Goal: Task Accomplishment & Management: Manage account settings

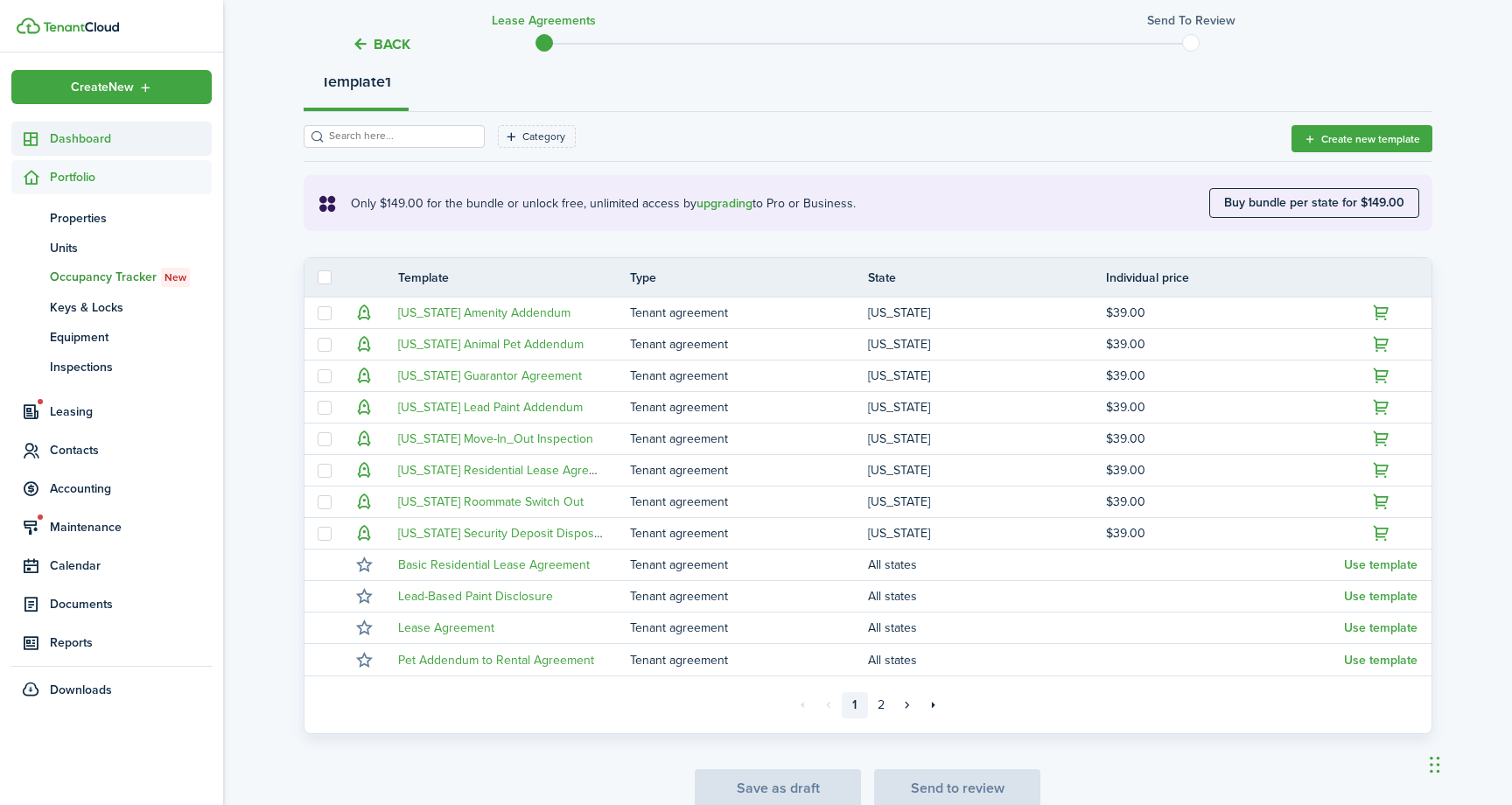
click at [82, 132] on span "Dashboard" at bounding box center [131, 139] width 162 height 18
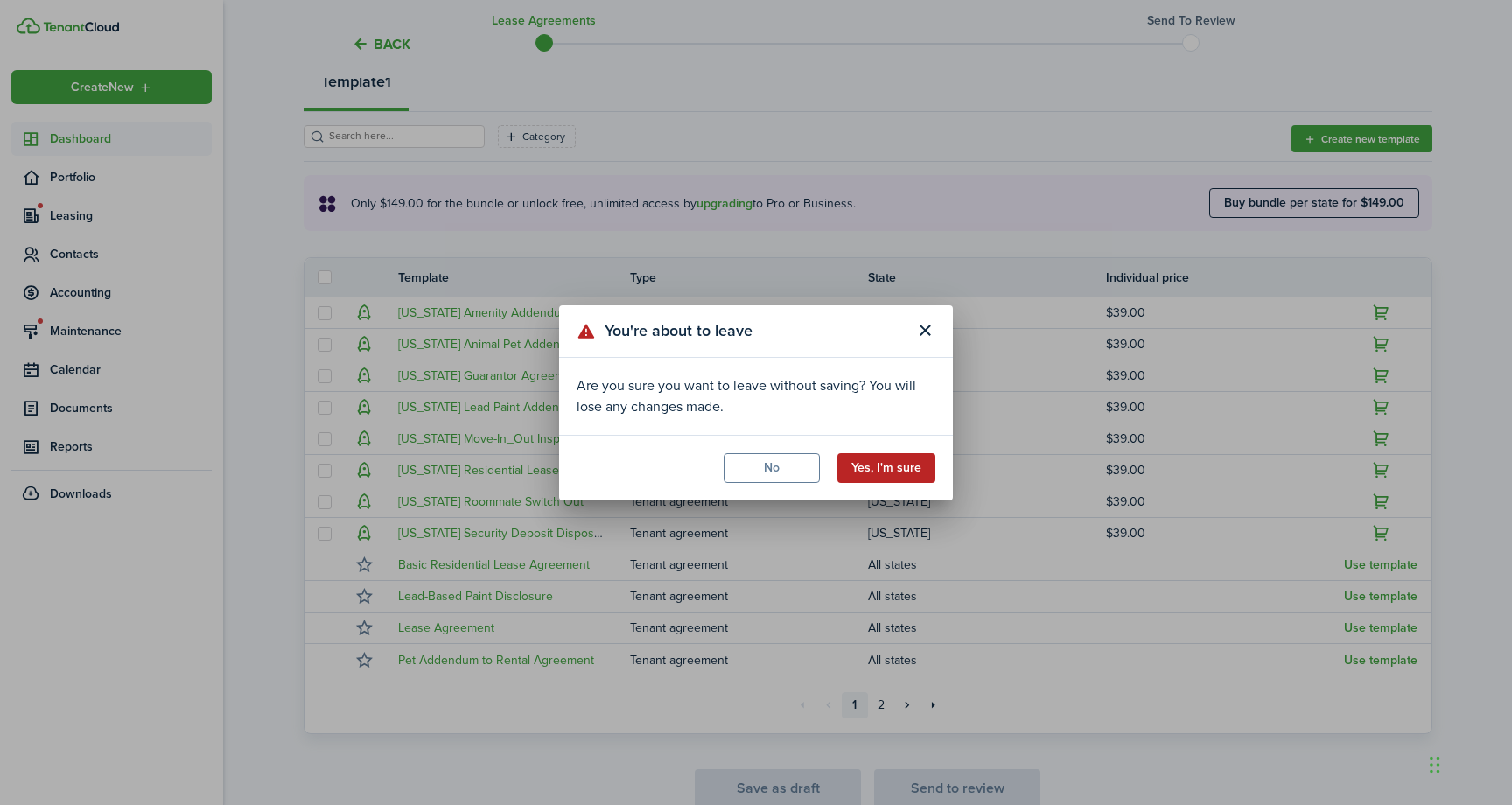
click at [898, 470] on button "Yes, I'm sure" at bounding box center [886, 468] width 98 height 30
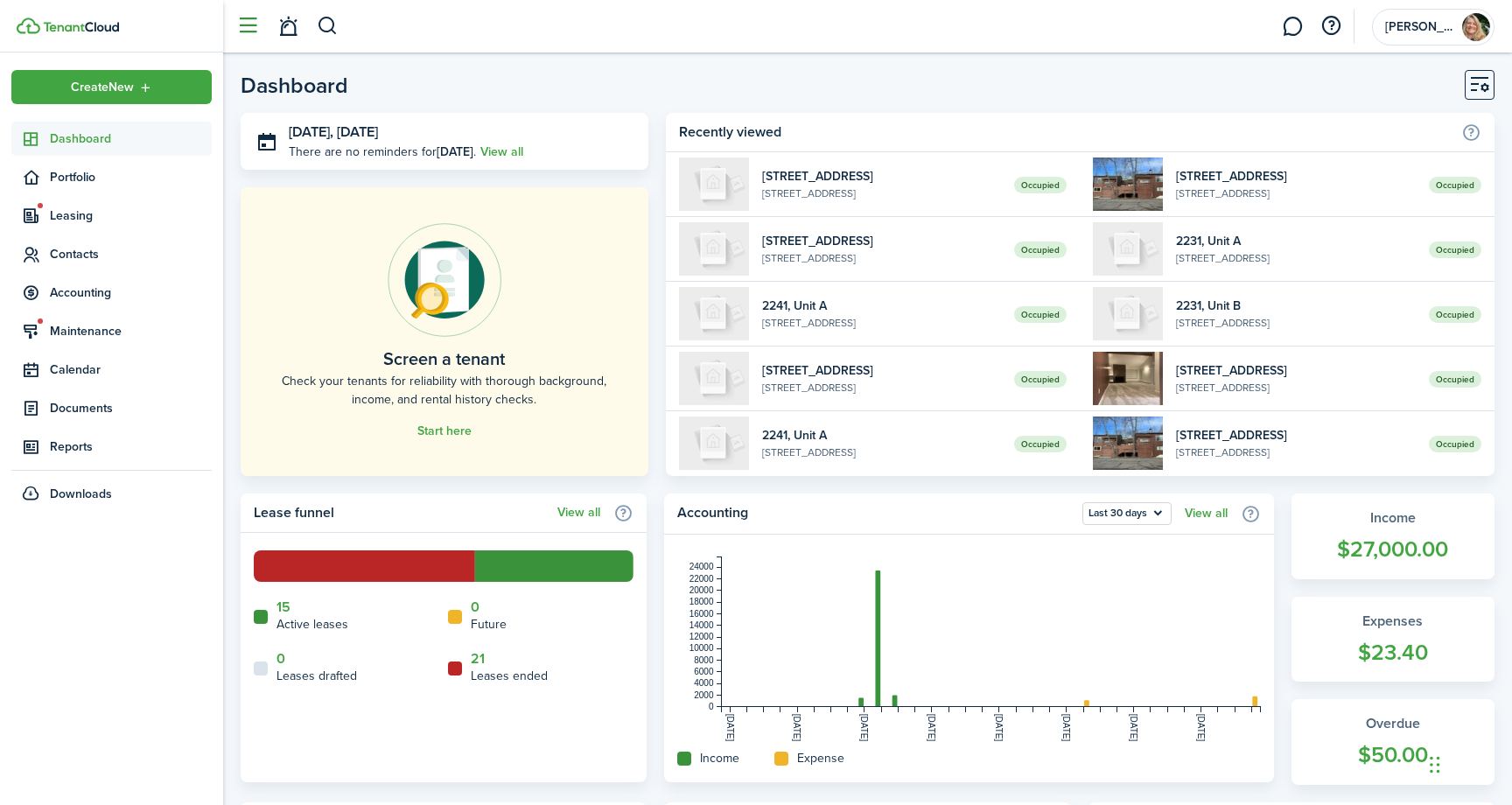
click at [247, 28] on button "button" at bounding box center [247, 26] width 33 height 33
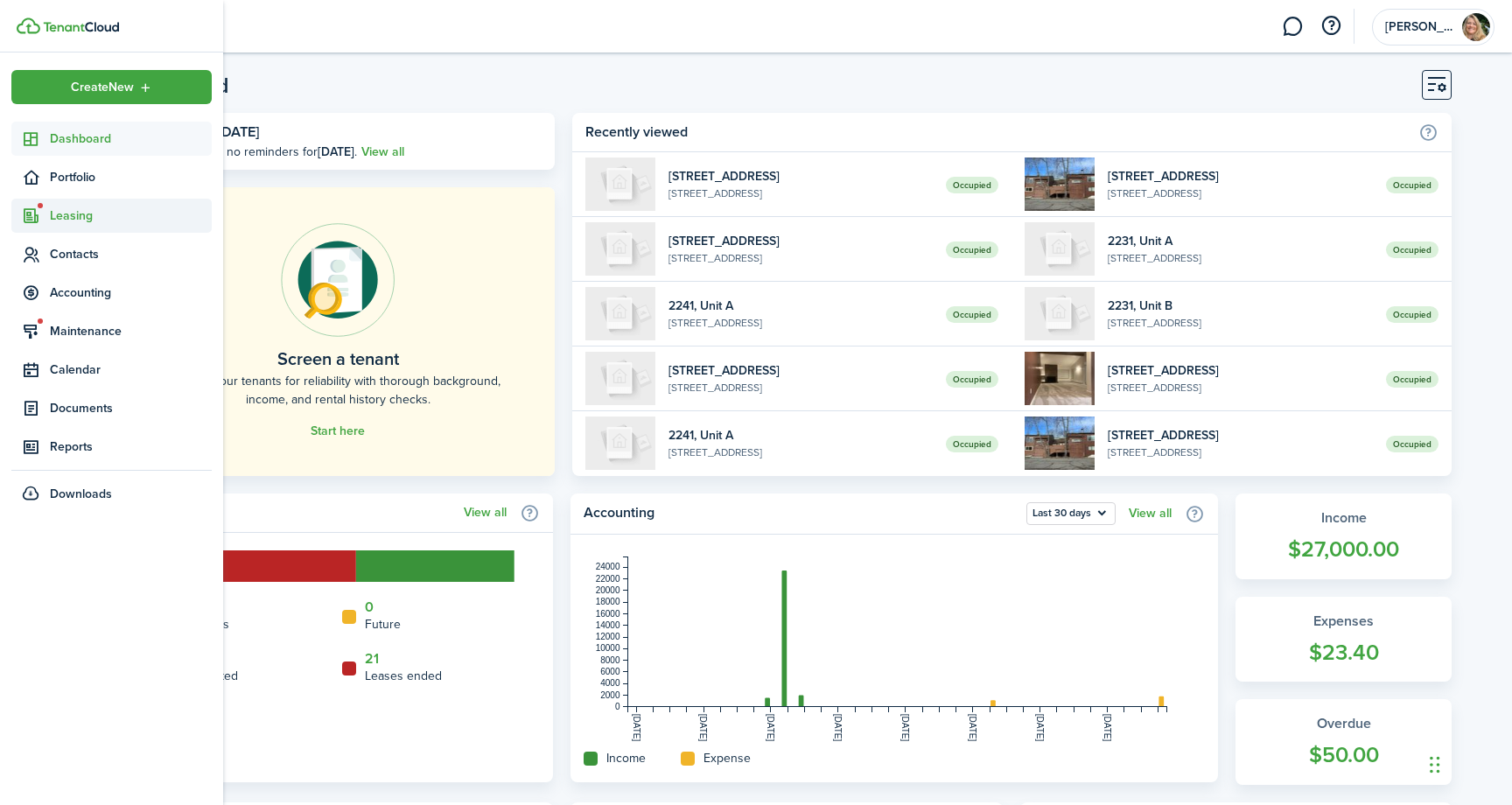
click at [41, 220] on sidebar-link-icon at bounding box center [31, 216] width 39 height 18
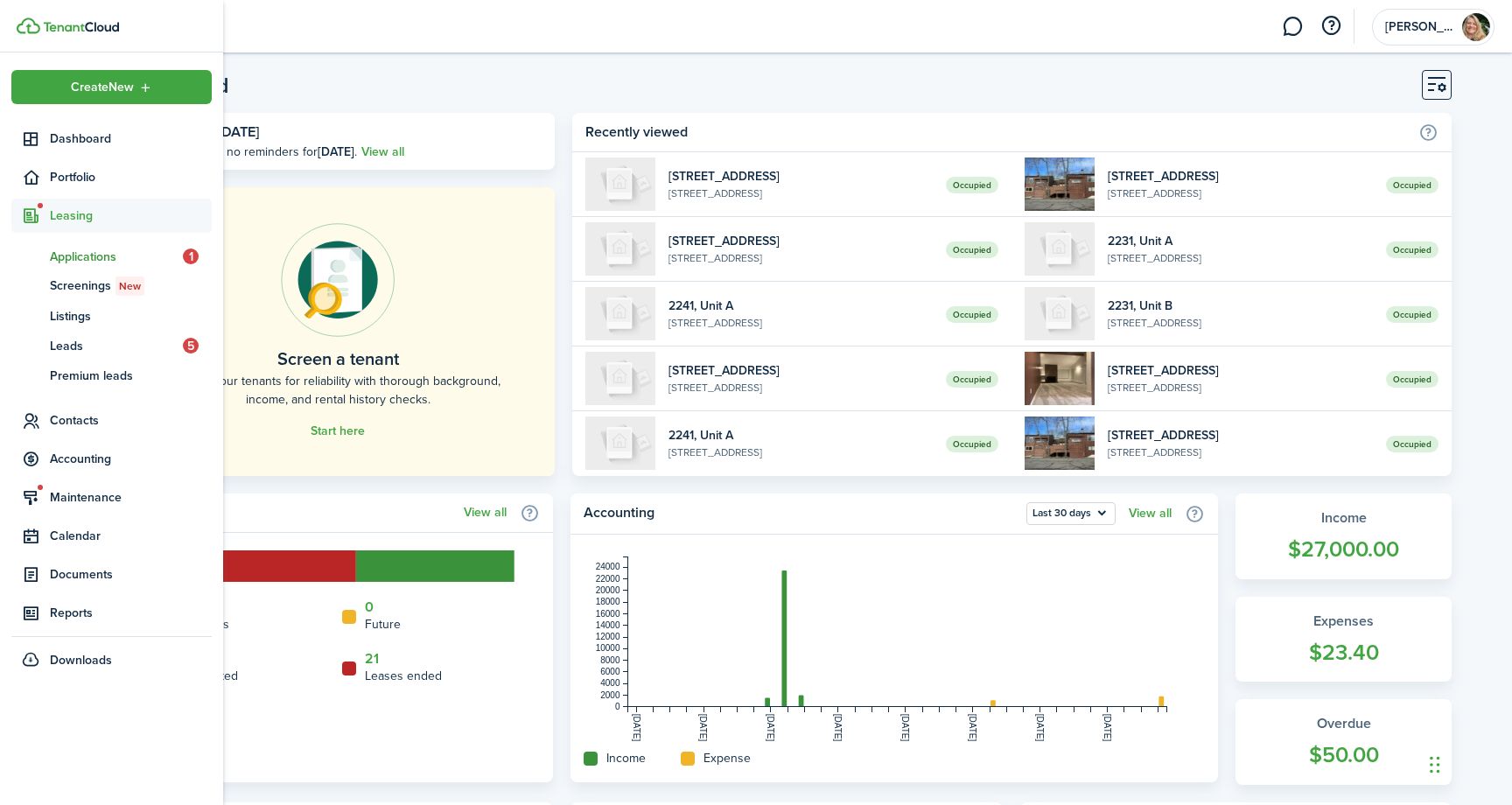
click at [117, 253] on span "Applications" at bounding box center [117, 256] width 133 height 18
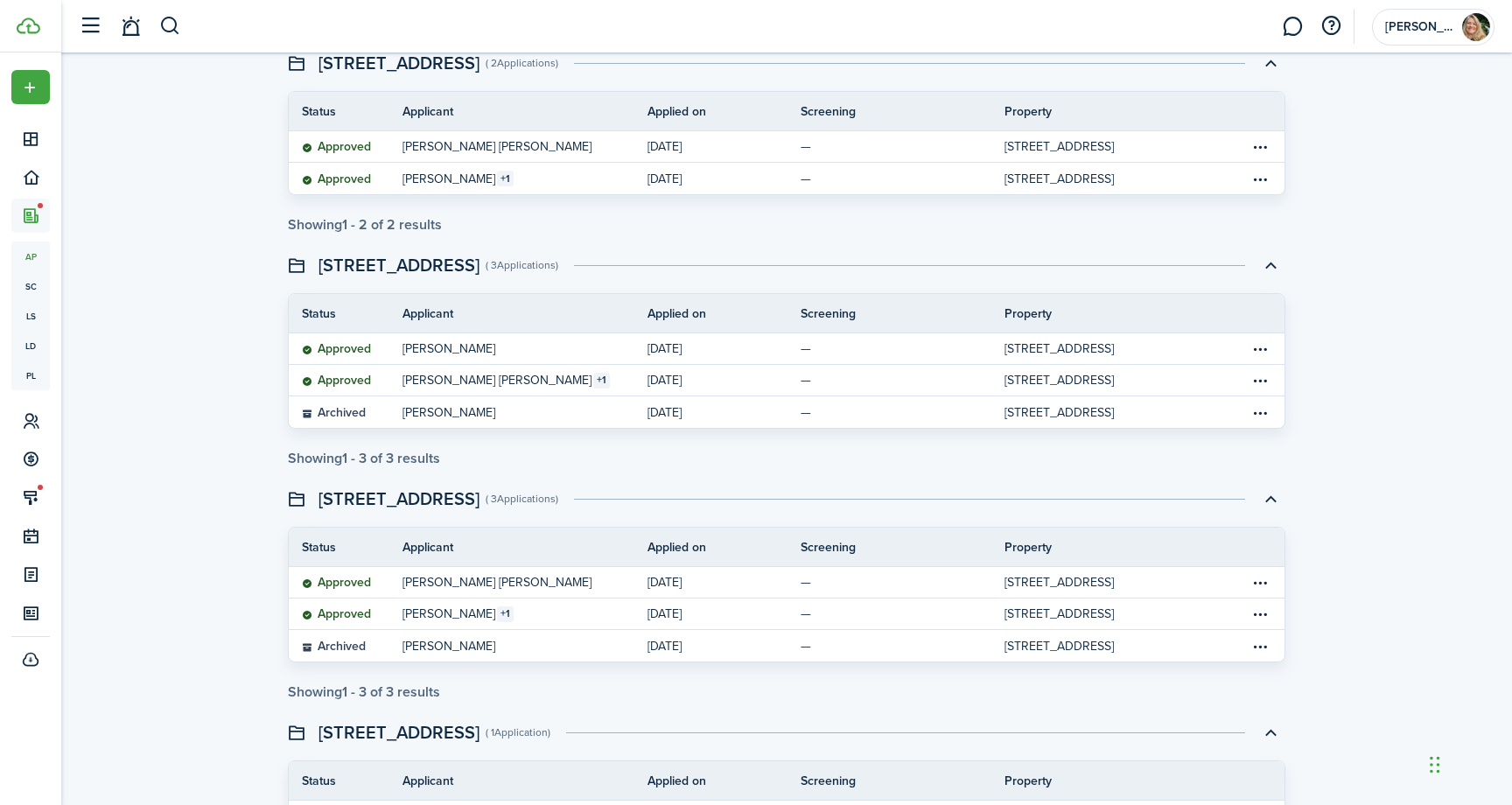
scroll to position [303, 0]
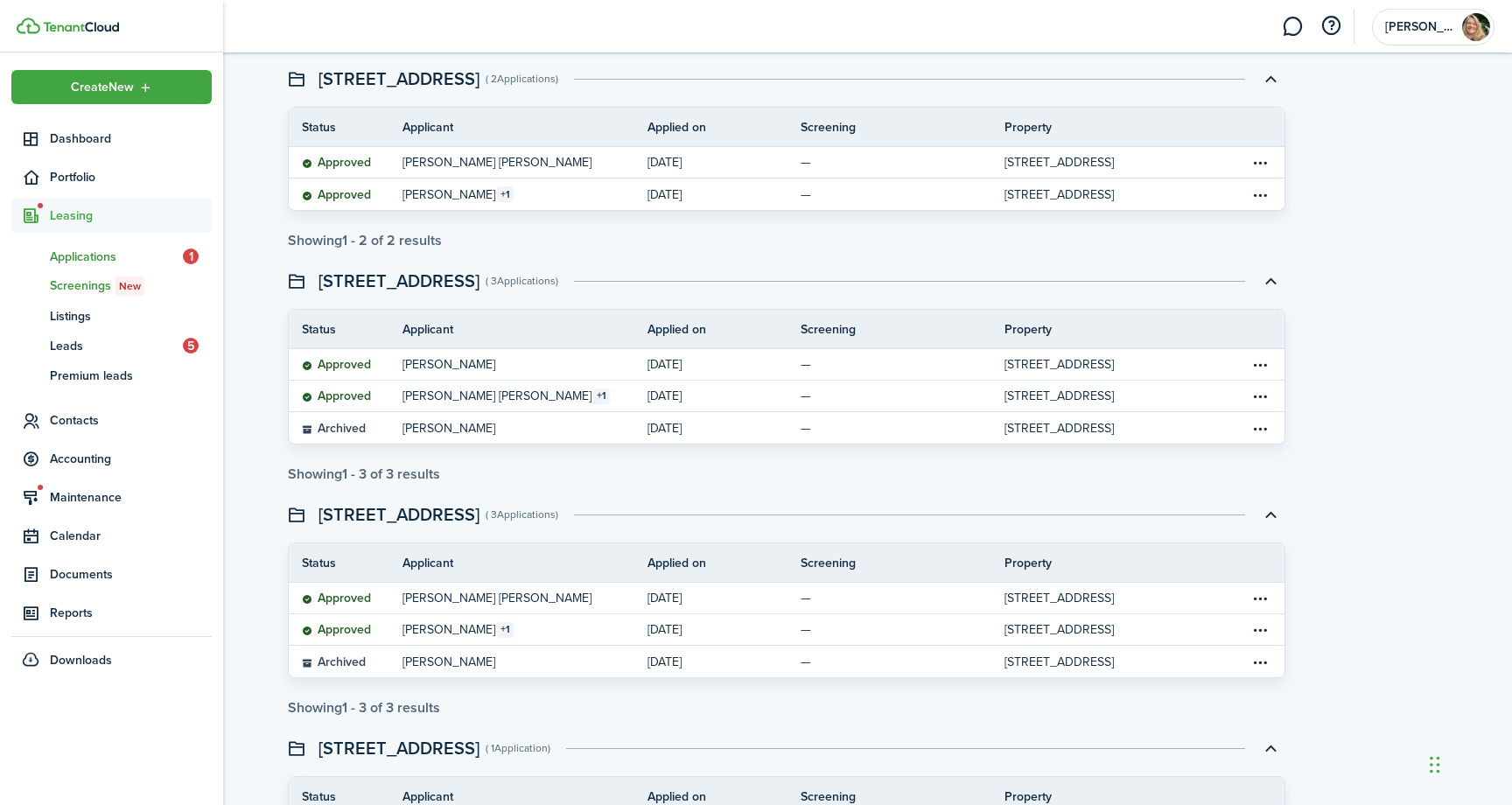
click at [73, 286] on span "Screenings New" at bounding box center [131, 286] width 162 height 19
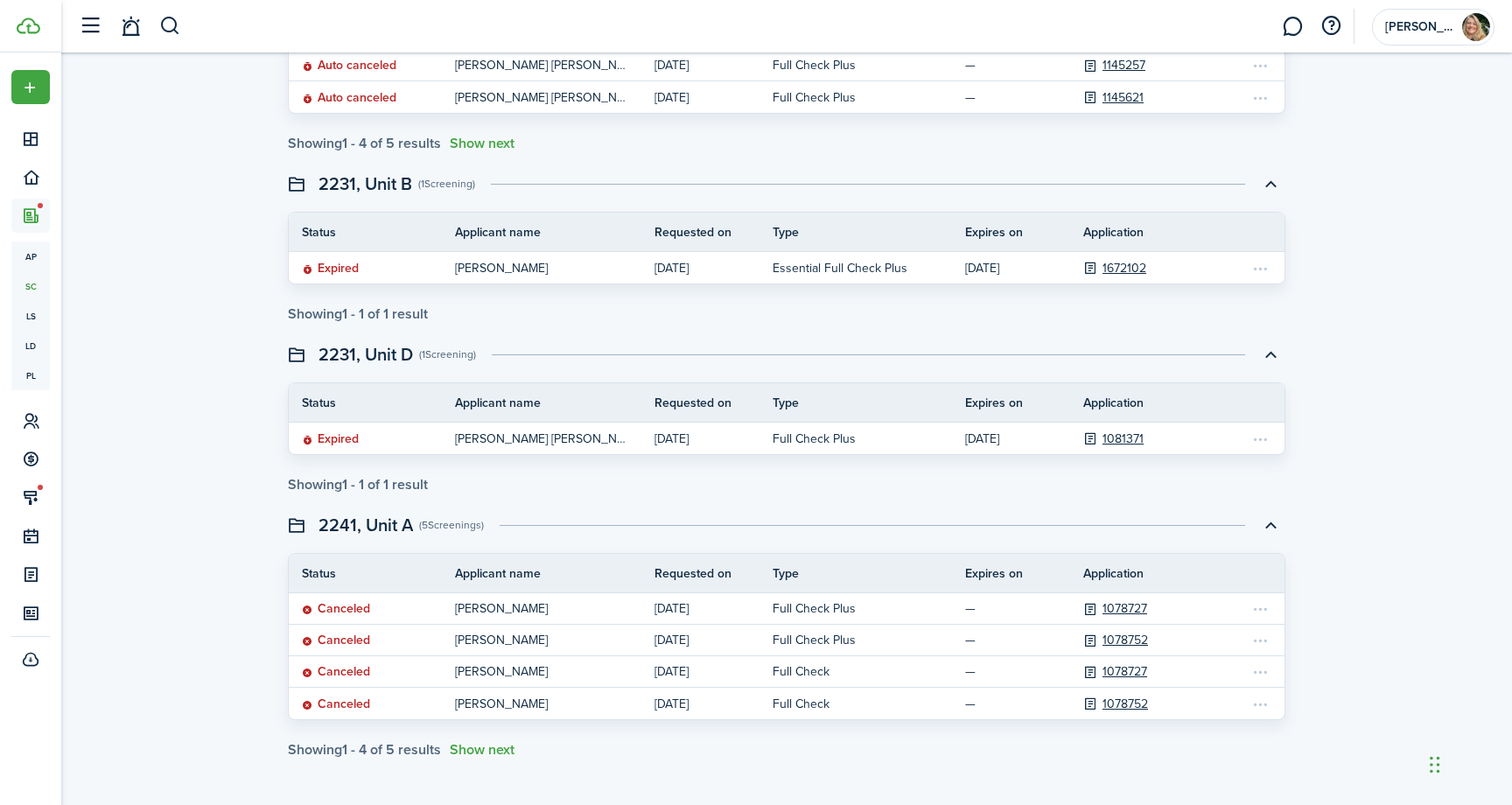
scroll to position [1272, 0]
click at [1260, 609] on screening-action-menu at bounding box center [1260, 609] width 22 height 21
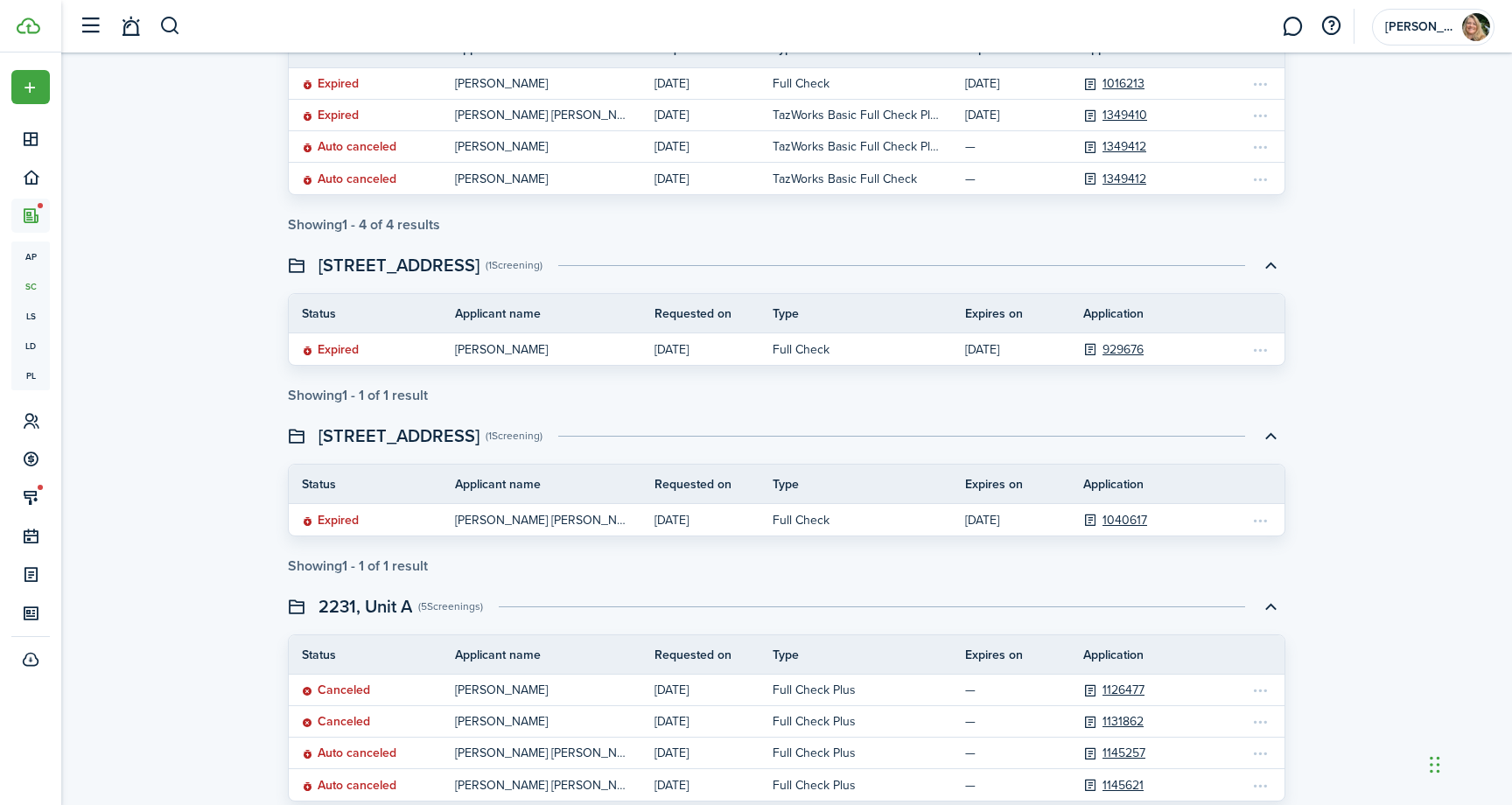
scroll to position [0, 0]
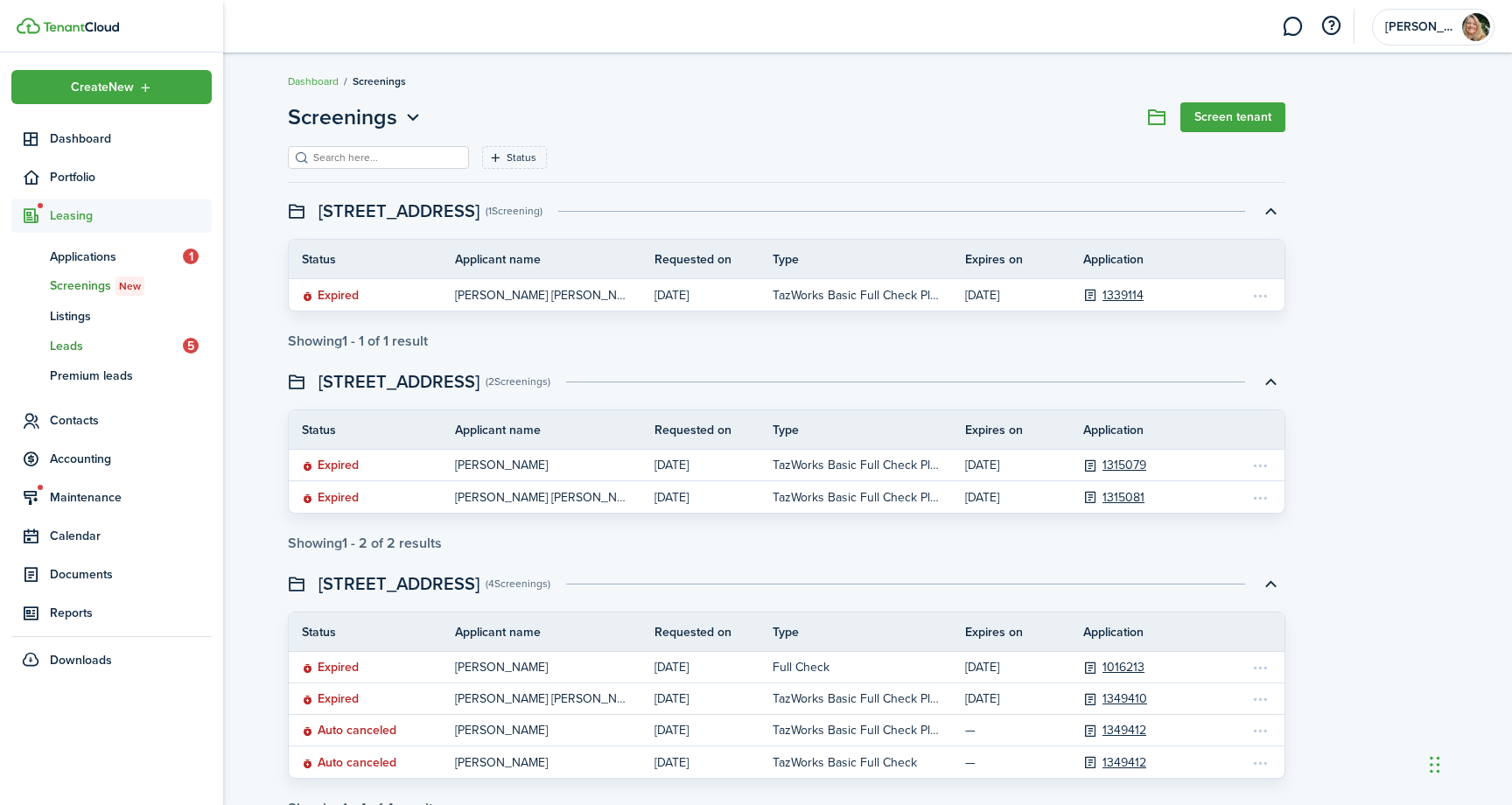
click at [72, 348] on span "Leads" at bounding box center [117, 346] width 133 height 18
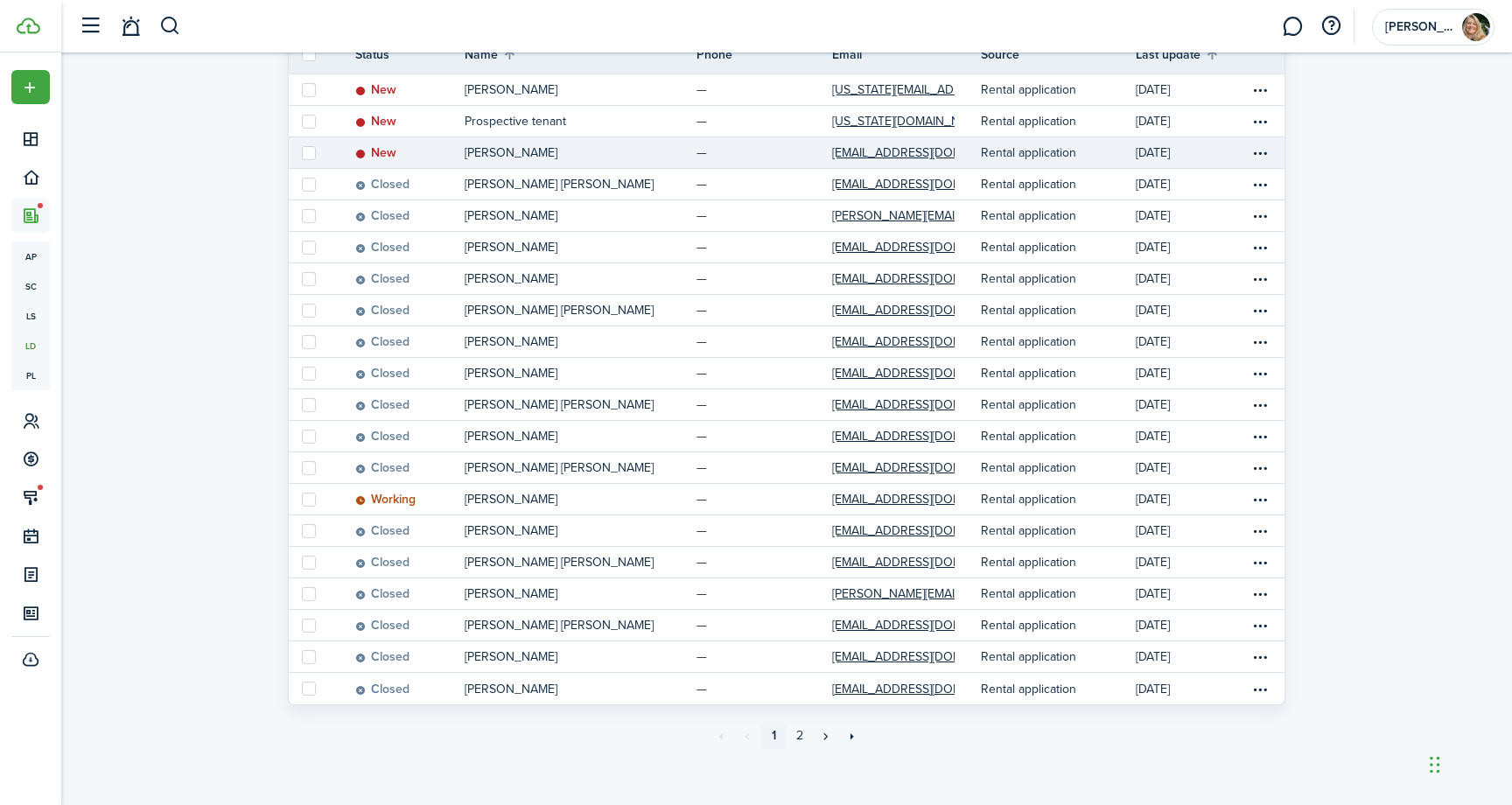
scroll to position [165, 0]
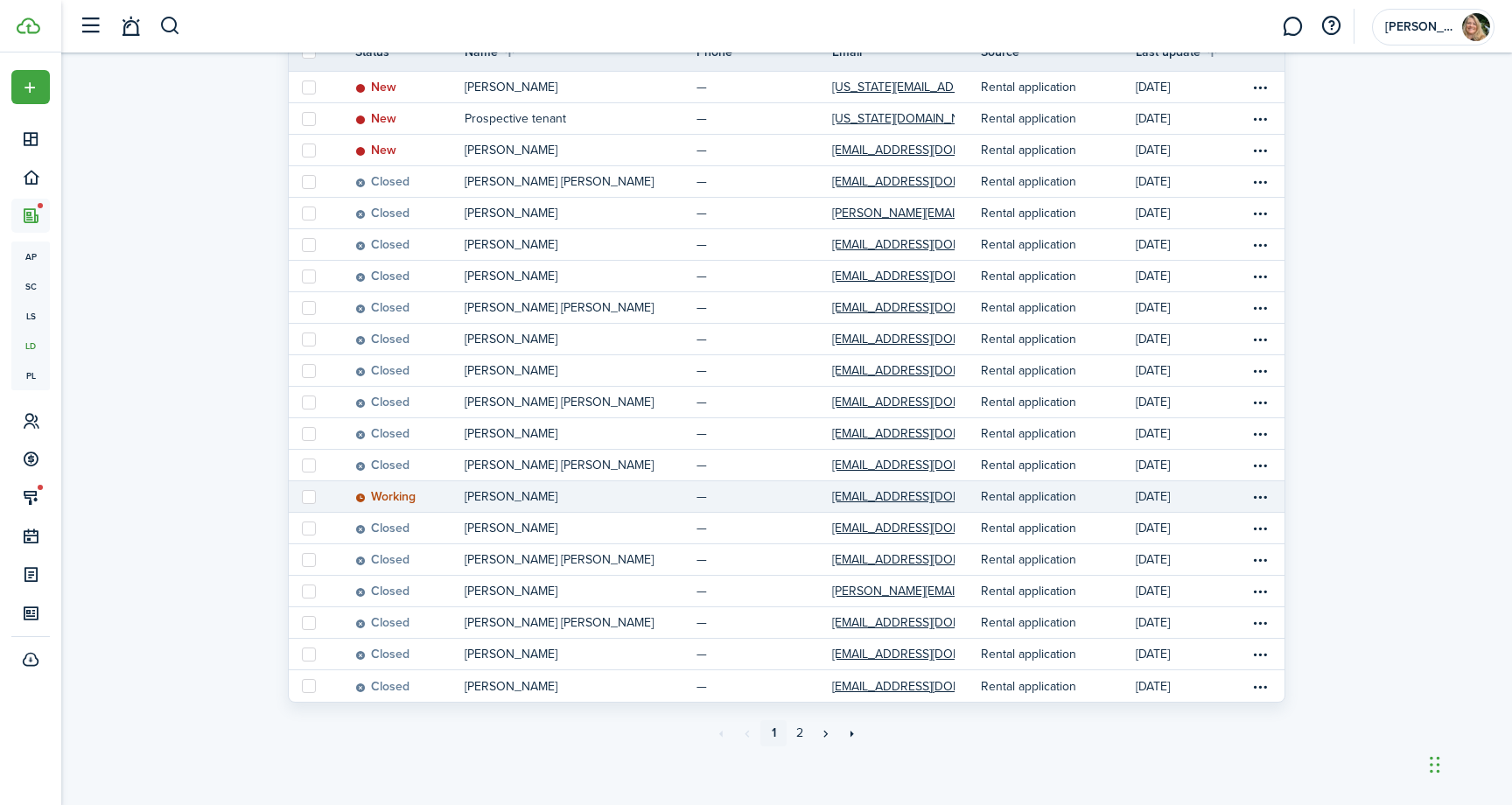
click at [502, 497] on p "[PERSON_NAME]" at bounding box center [511, 496] width 93 height 18
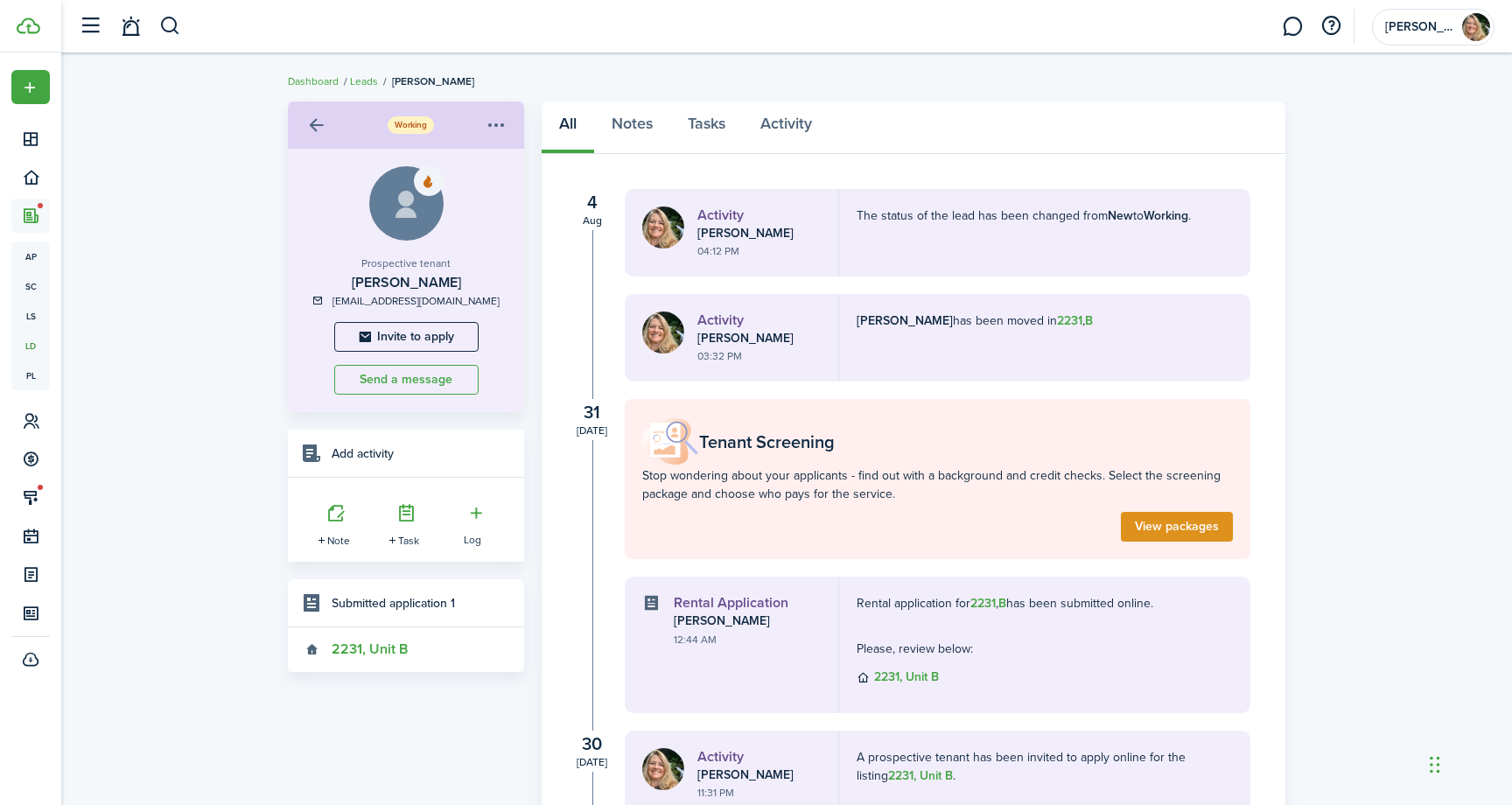
click at [323, 111] on link at bounding box center [316, 125] width 30 height 30
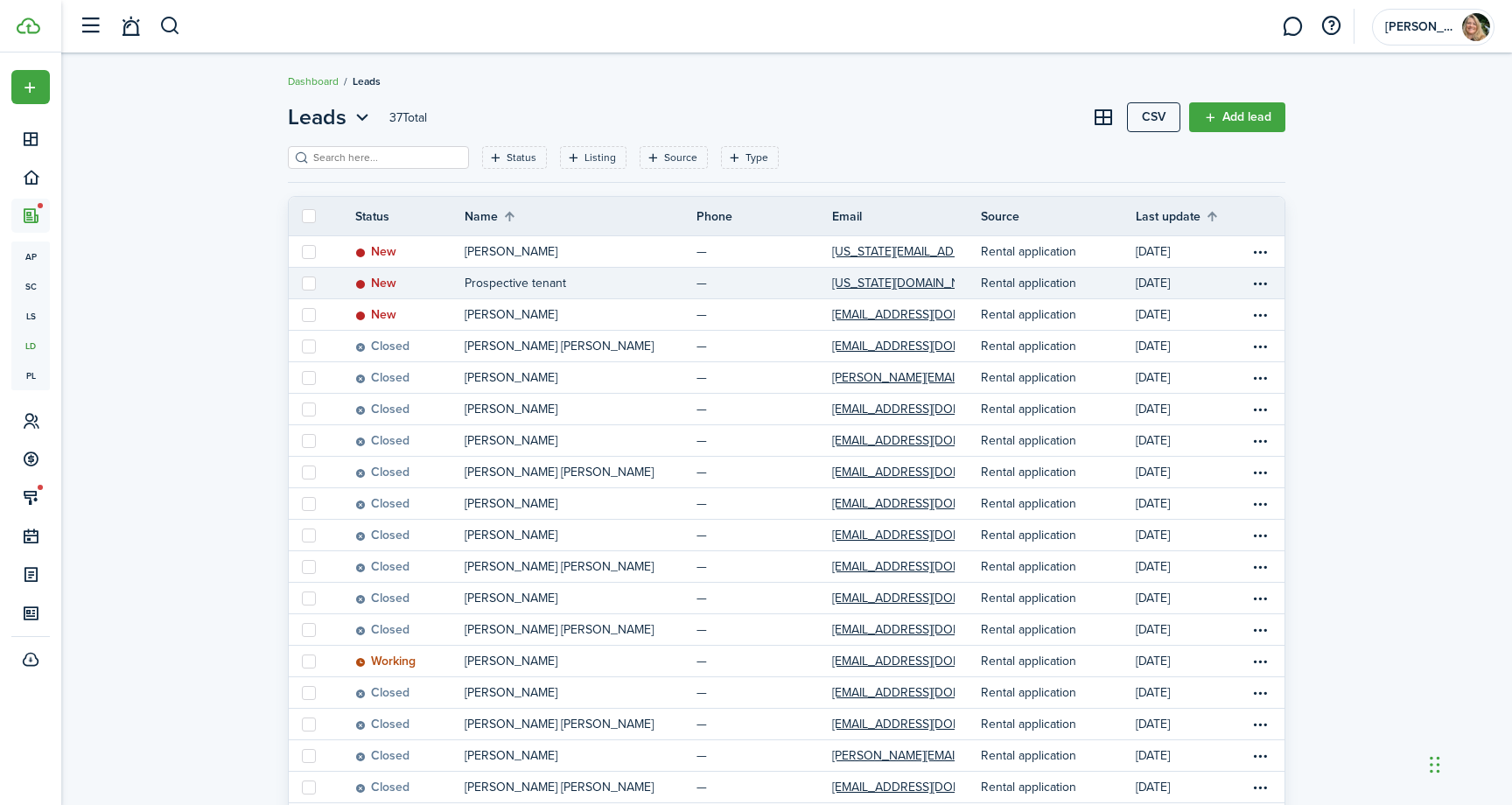
click at [532, 285] on p "Prospective tenant" at bounding box center [515, 282] width 102 height 18
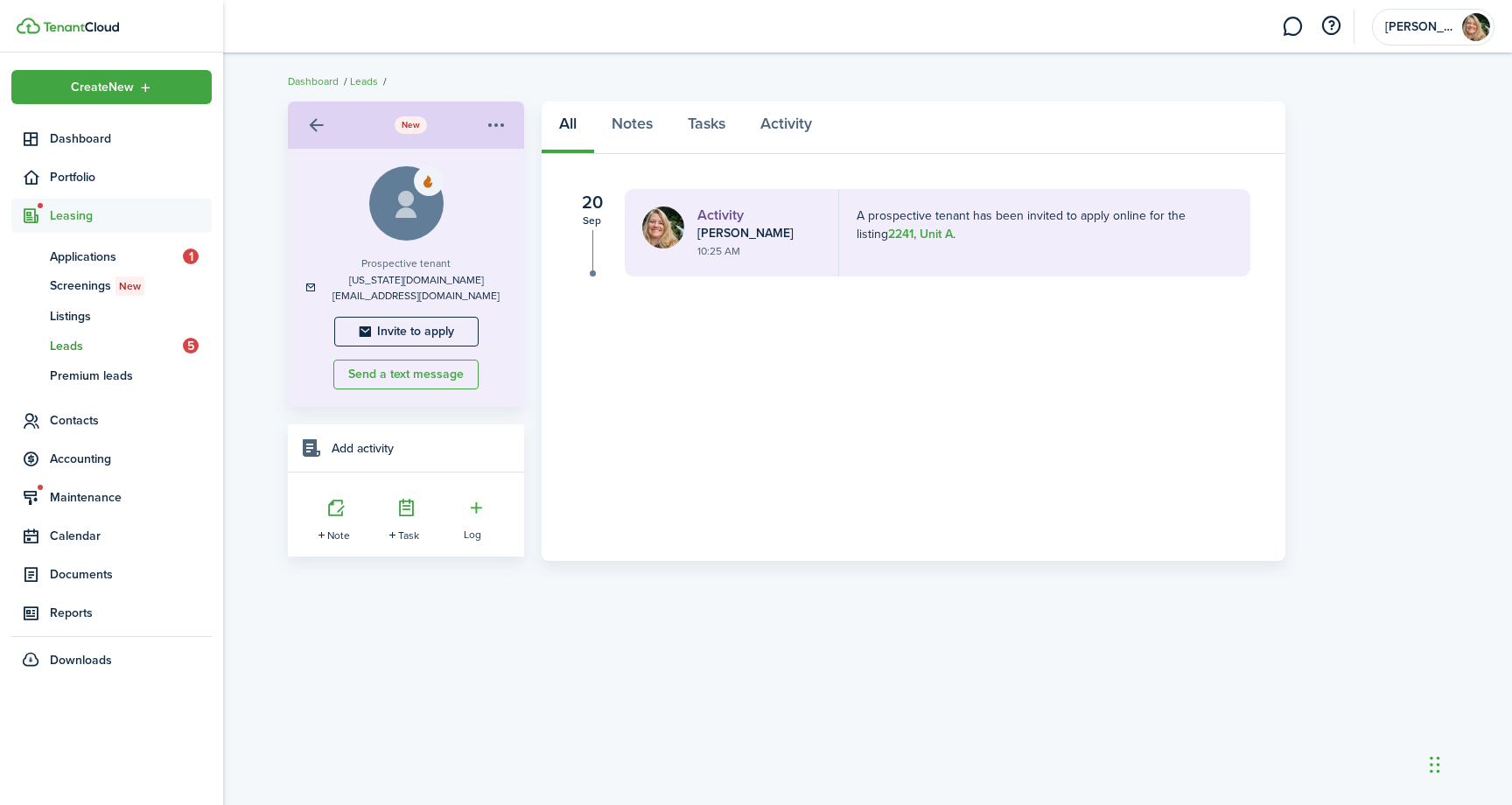
click at [118, 346] on span "Leads" at bounding box center [117, 346] width 133 height 18
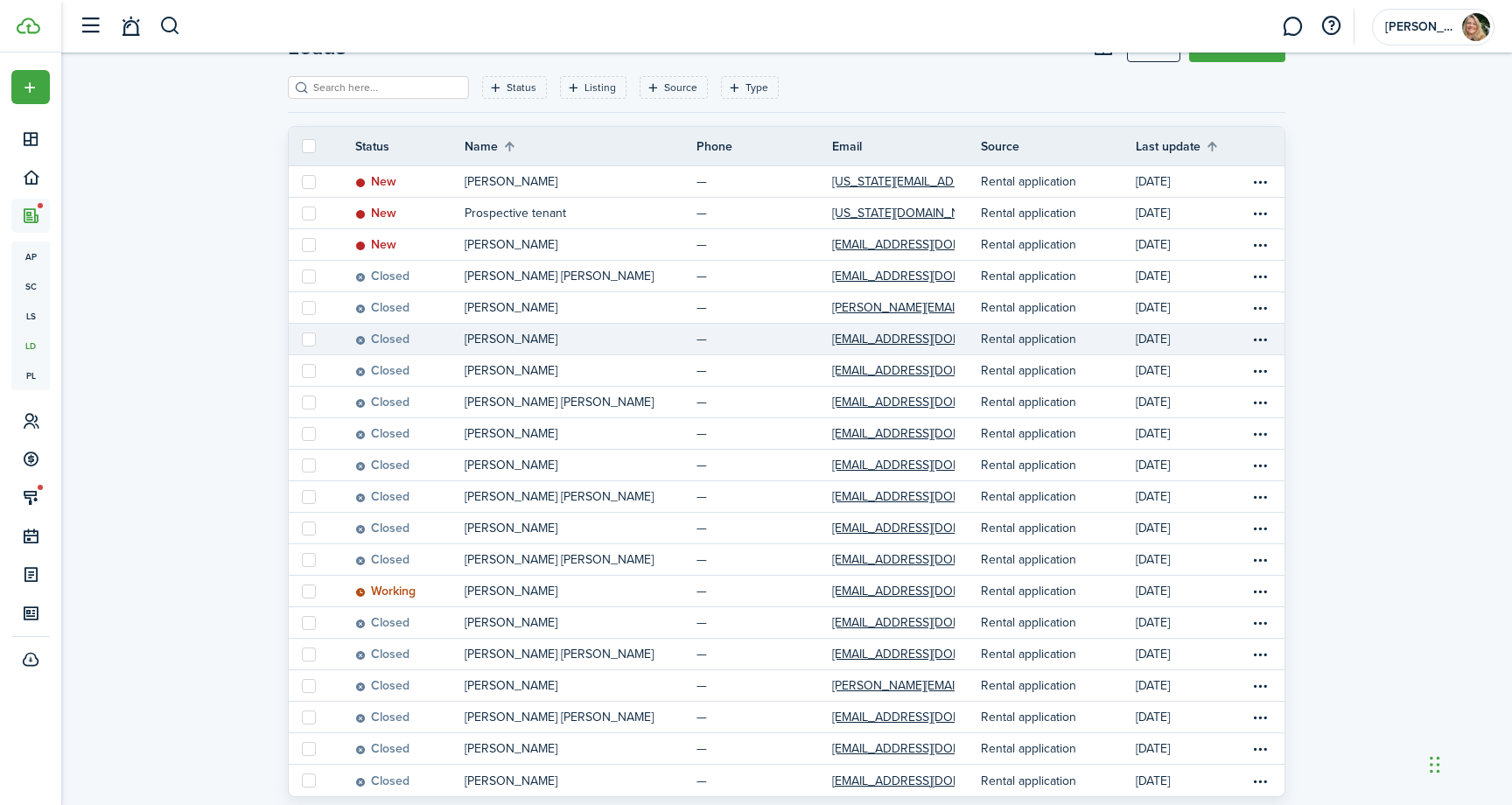
scroll to position [72, 0]
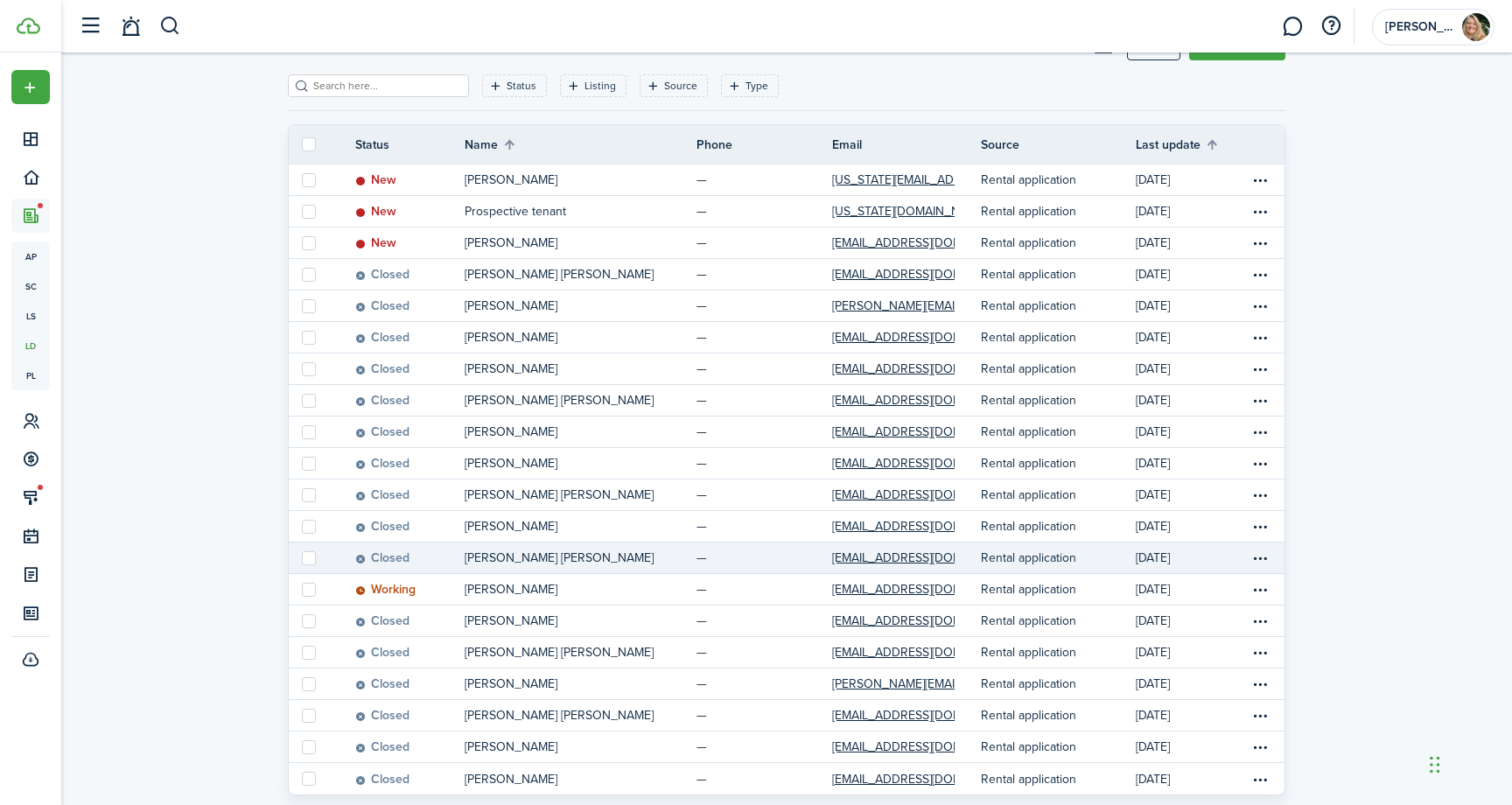
click at [506, 553] on p "[PERSON_NAME] [PERSON_NAME]" at bounding box center [559, 558] width 189 height 18
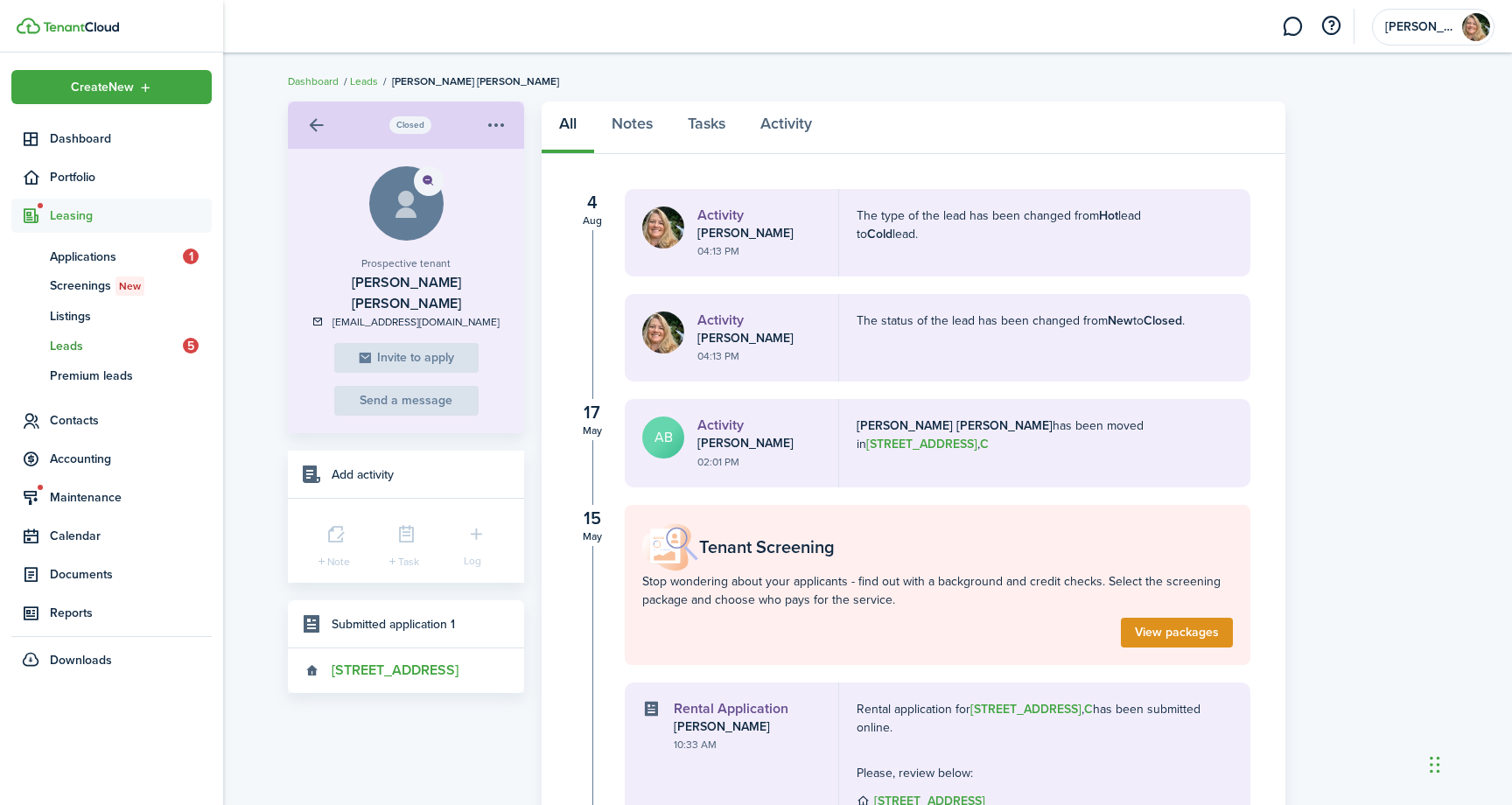
click at [75, 348] on span "Leads" at bounding box center [117, 346] width 133 height 18
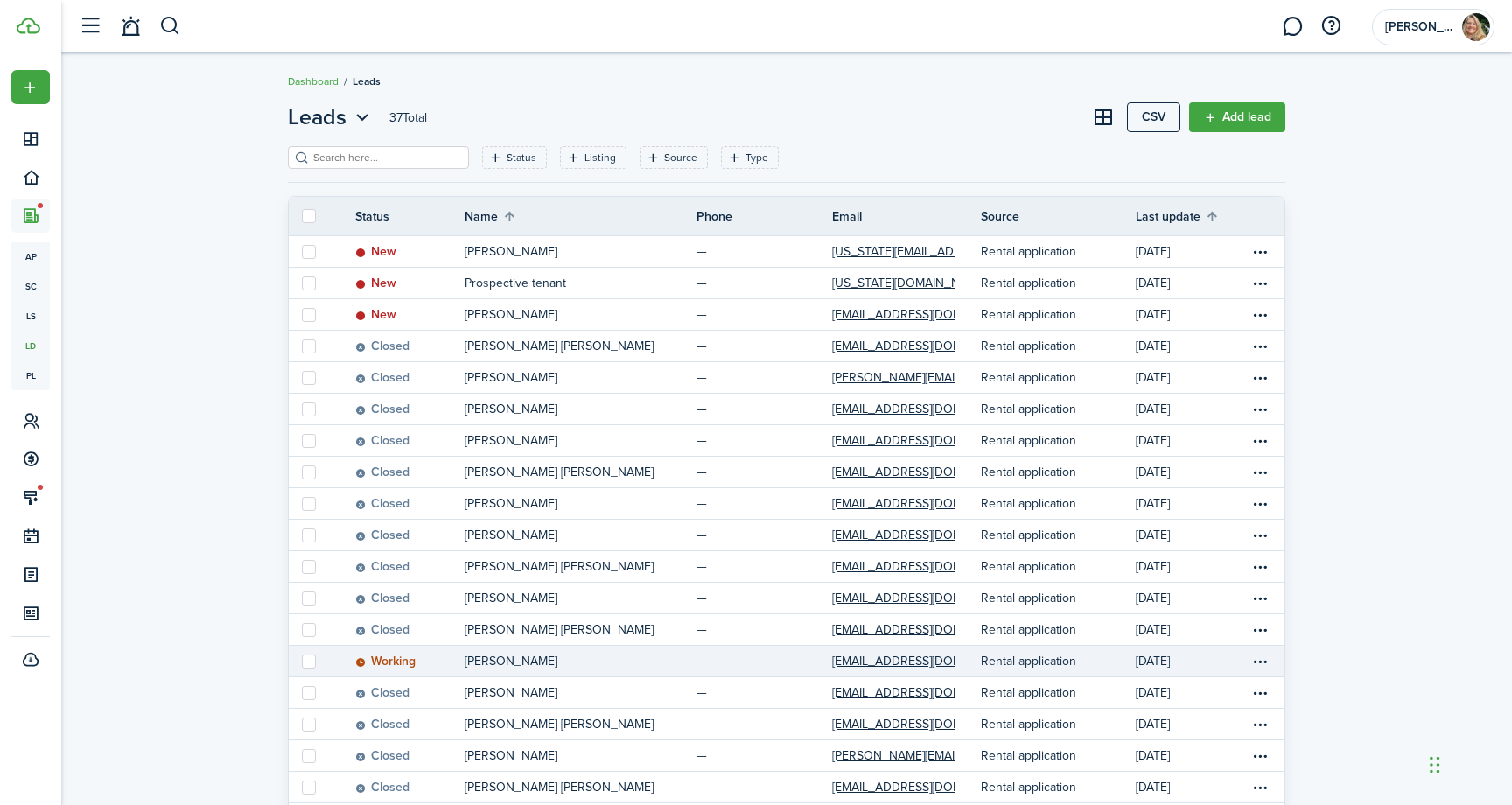
click at [306, 662] on label at bounding box center [309, 662] width 14 height 14
click at [302, 662] on input "checkbox" at bounding box center [301, 661] width 1 height 1
checkbox input "true"
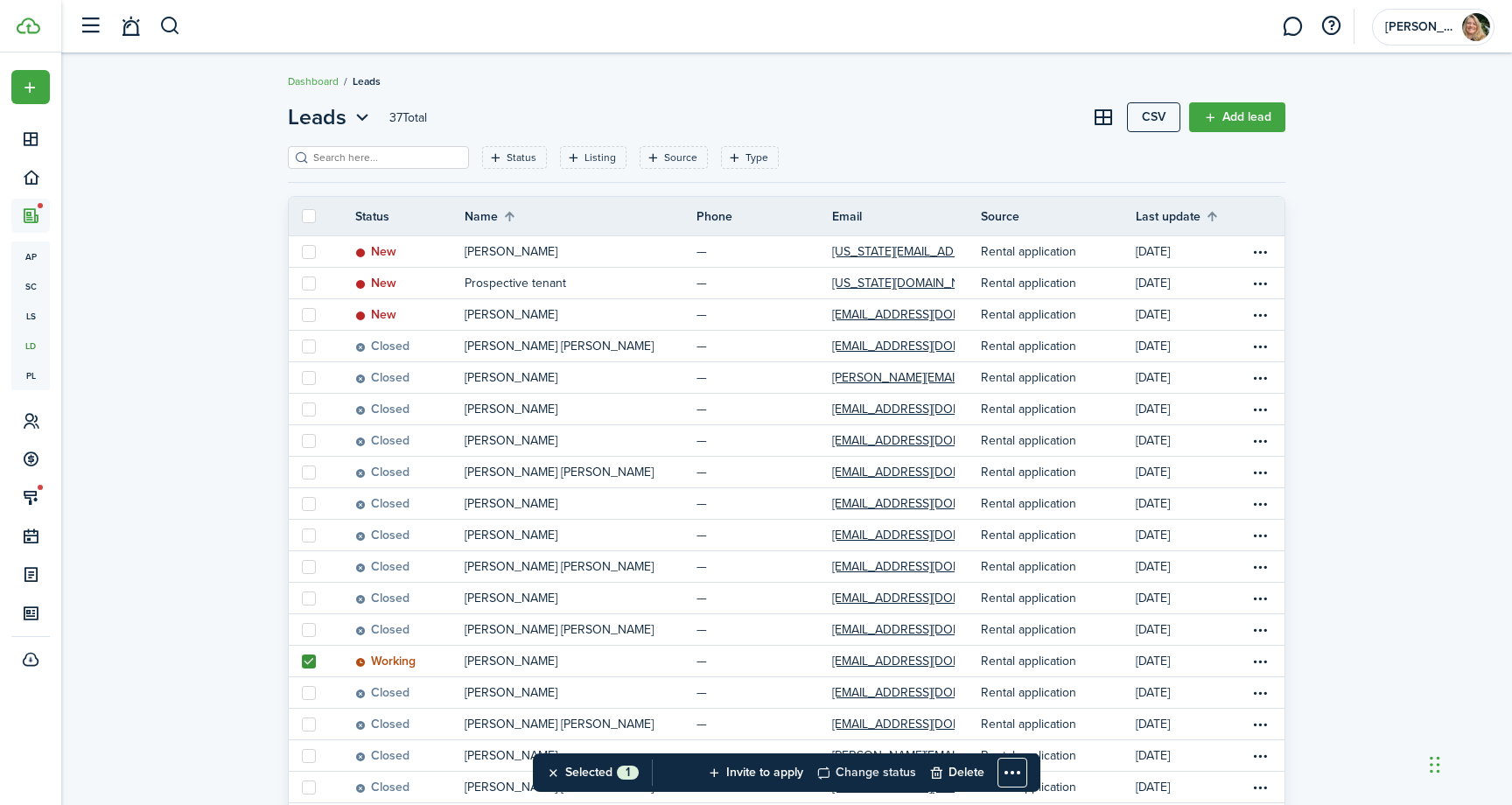
click at [843, 771] on button "Change status" at bounding box center [866, 773] width 100 height 39
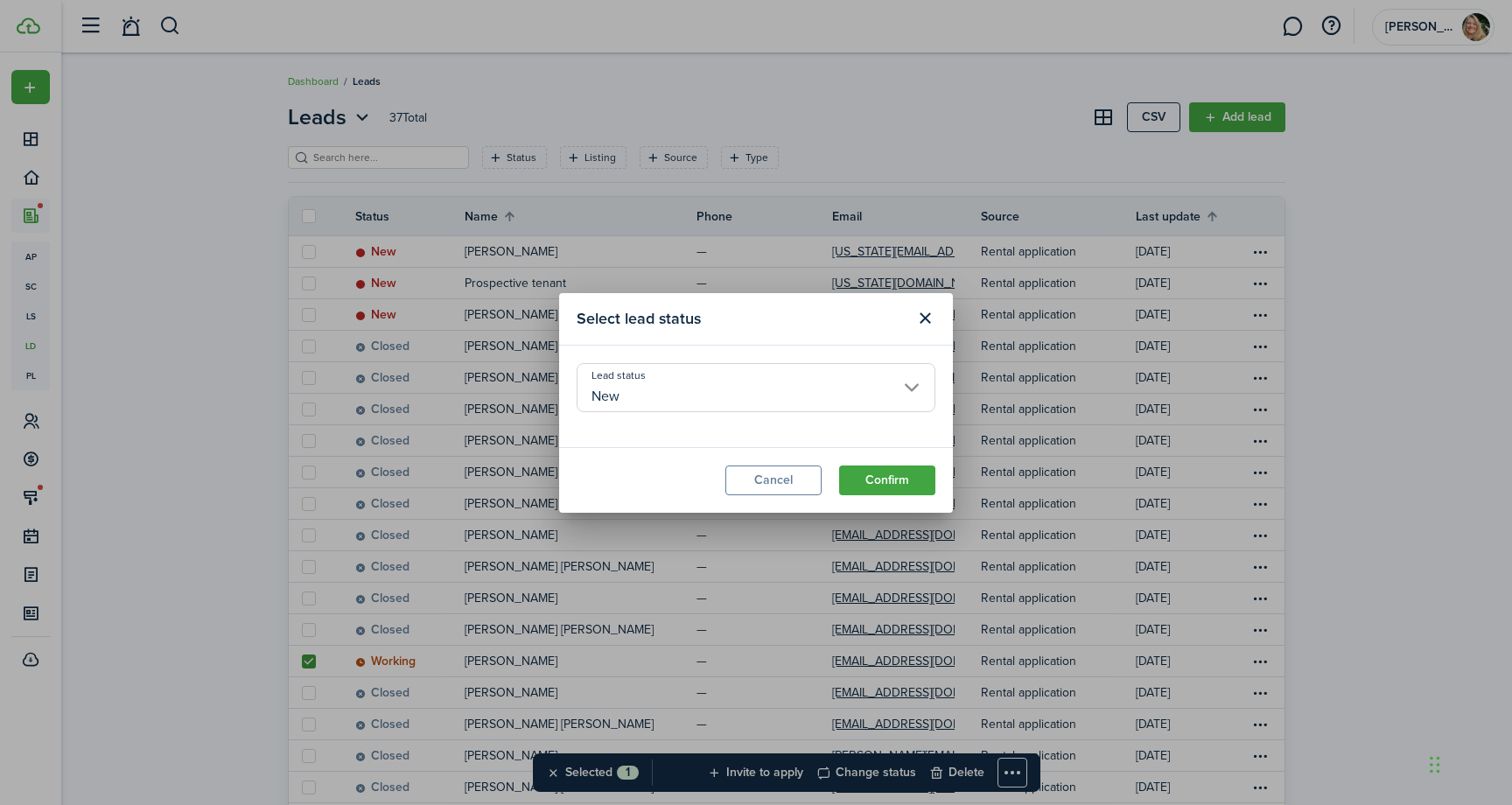
click at [907, 384] on input "New" at bounding box center [756, 388] width 358 height 49
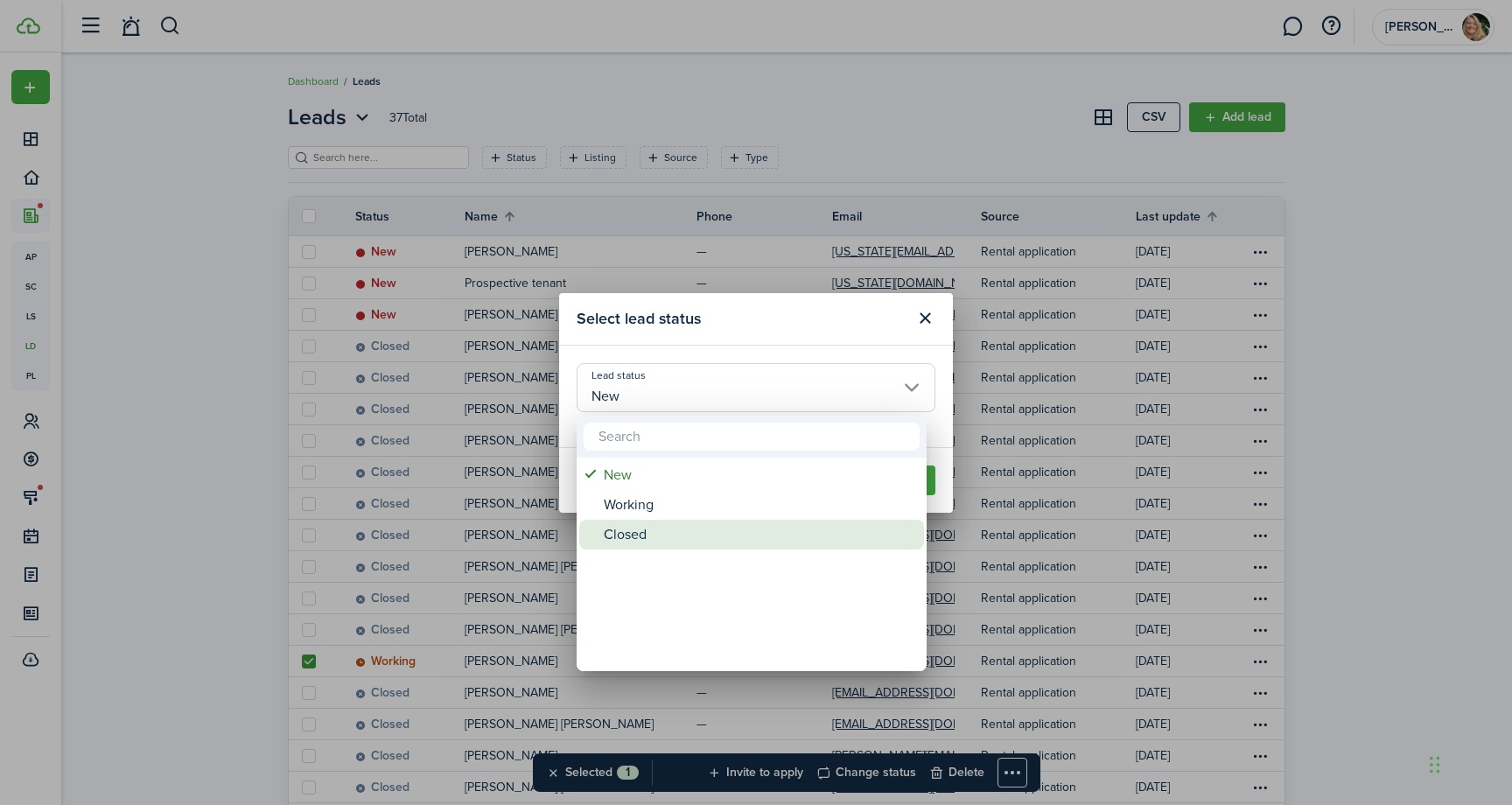
click at [795, 529] on div "Closed" at bounding box center [758, 535] width 309 height 30
type input "Closed"
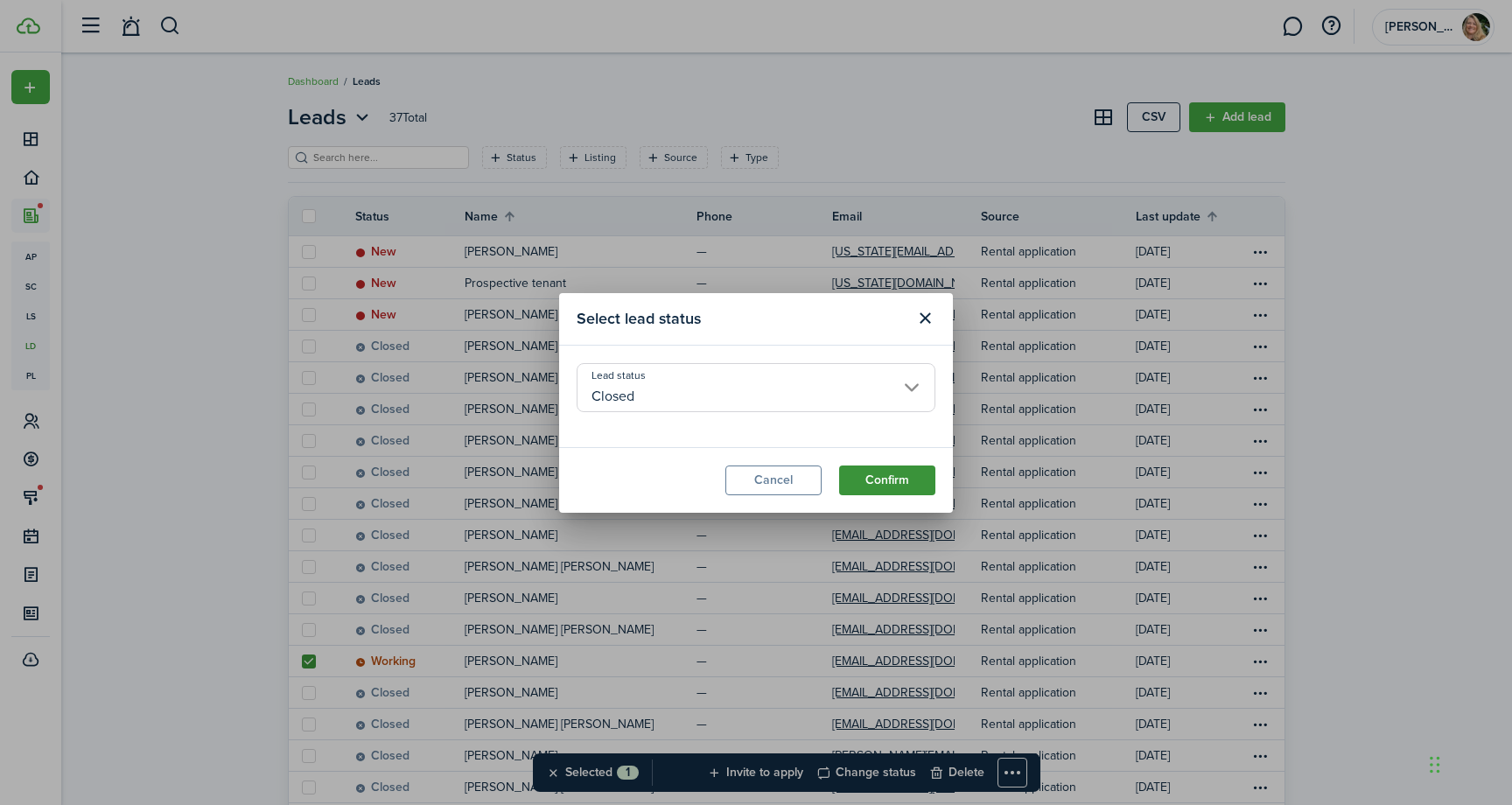
click at [905, 481] on button "Confirm" at bounding box center [887, 481] width 96 height 30
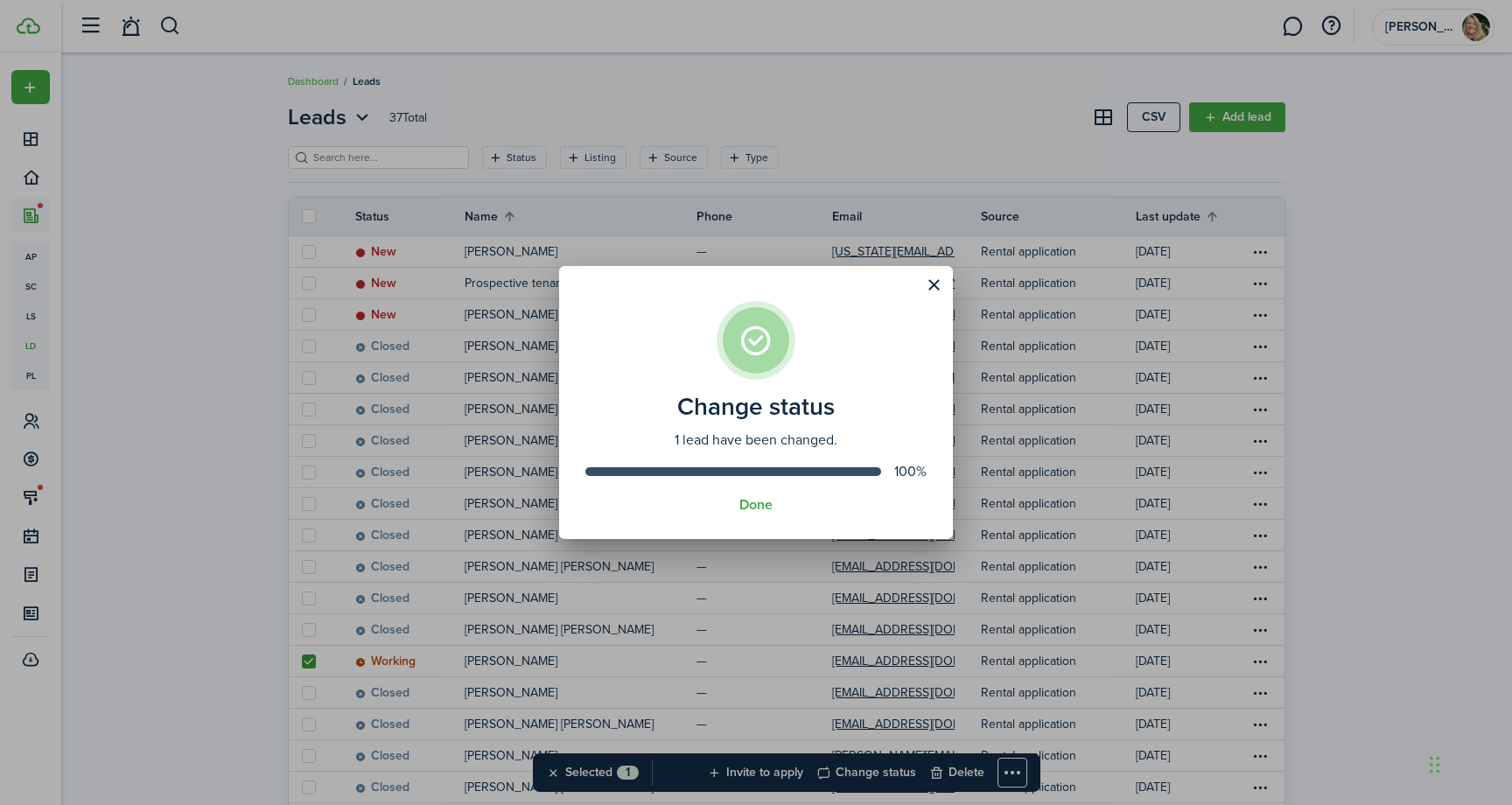
click at [339, 311] on div "Change status 1 lead have been changed. 100% Done" at bounding box center [756, 402] width 1512 height 805
click at [941, 285] on button "Close modal" at bounding box center [933, 285] width 30 height 30
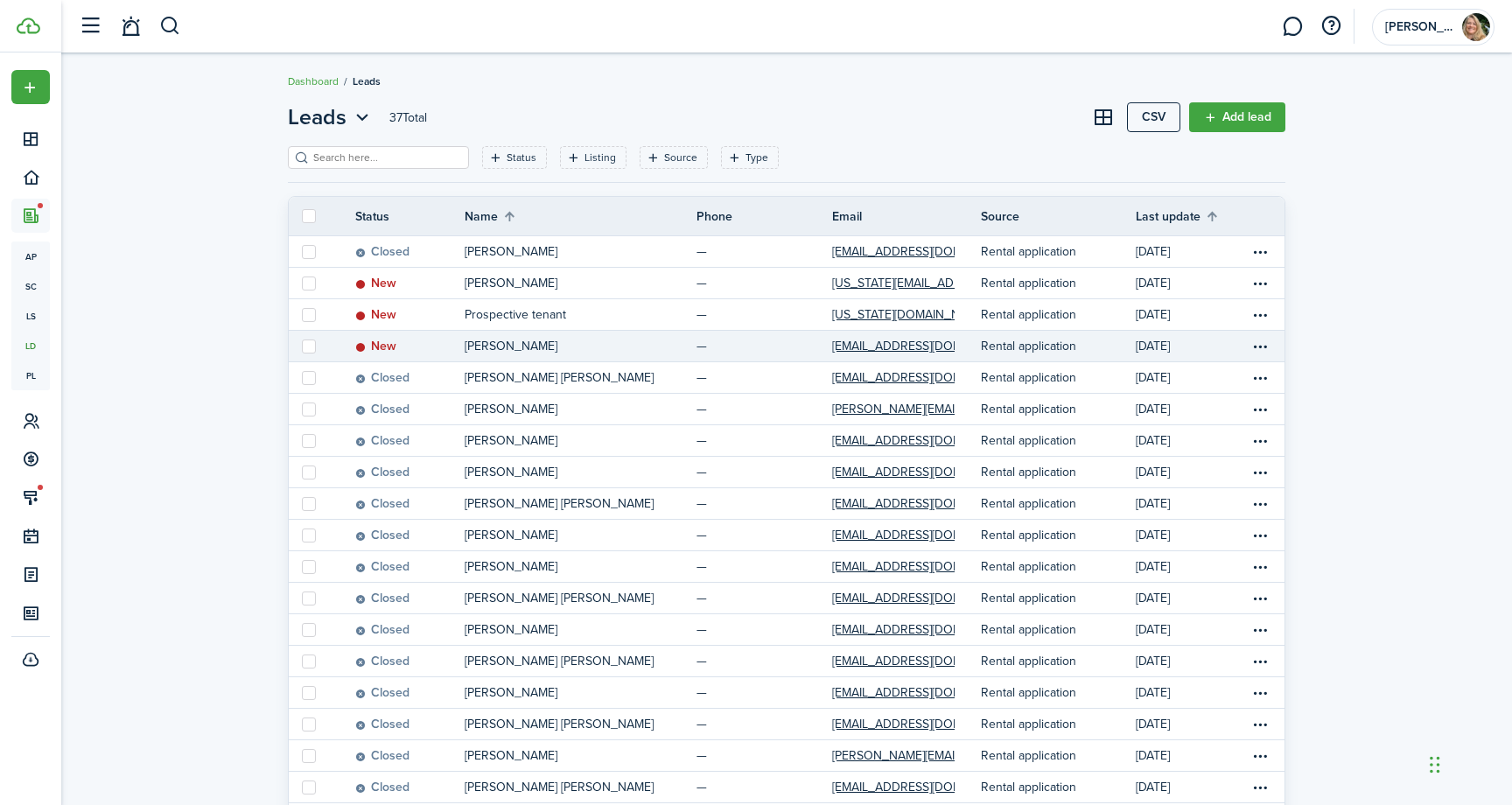
click at [308, 344] on label at bounding box center [309, 346] width 14 height 14
click at [302, 346] on input "checkbox" at bounding box center [301, 346] width 1 height 1
checkbox input "true"
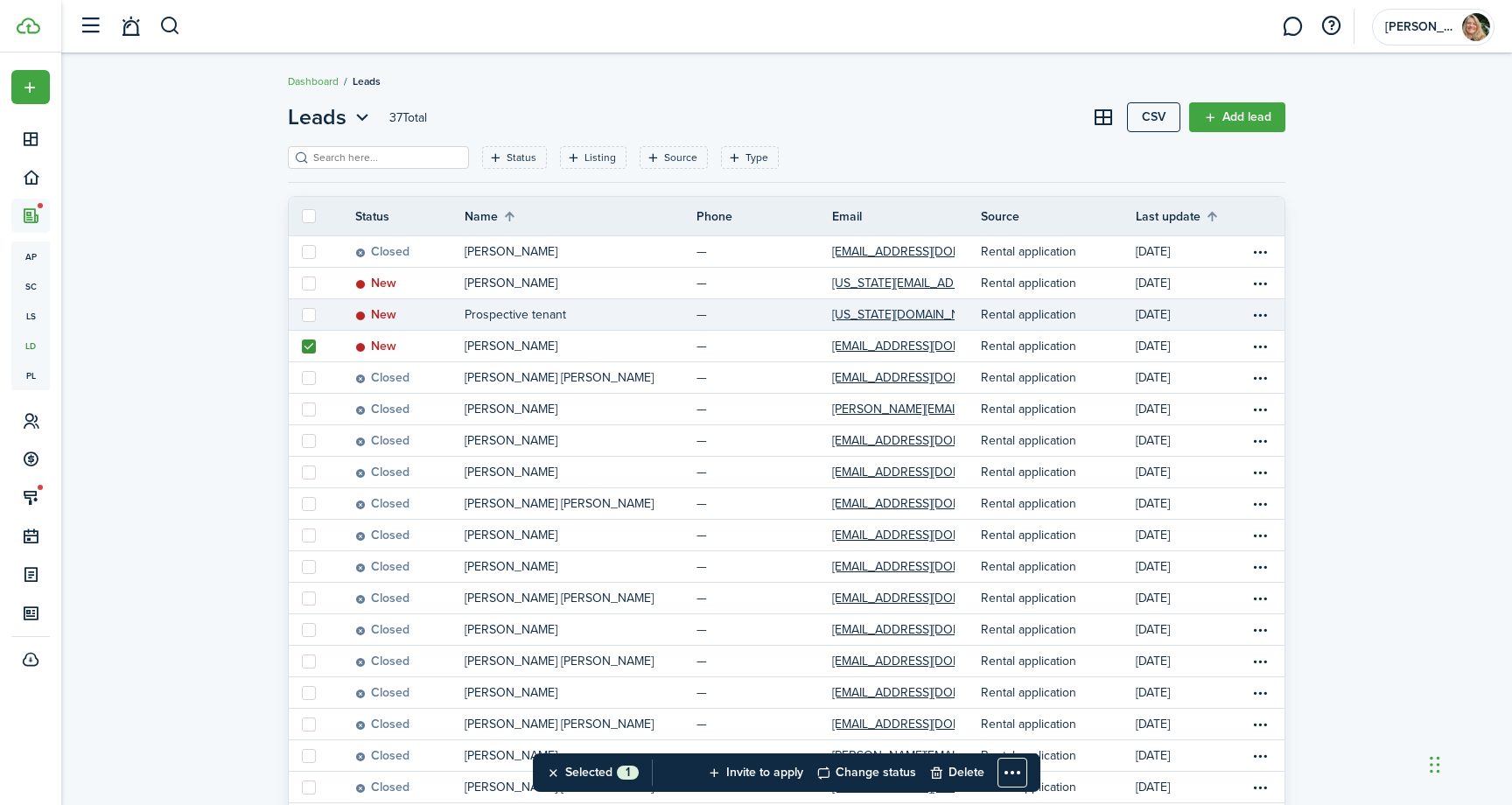
click at [308, 310] on label at bounding box center [309, 315] width 14 height 14
click at [302, 314] on input "checkbox" at bounding box center [301, 314] width 1 height 1
checkbox input "true"
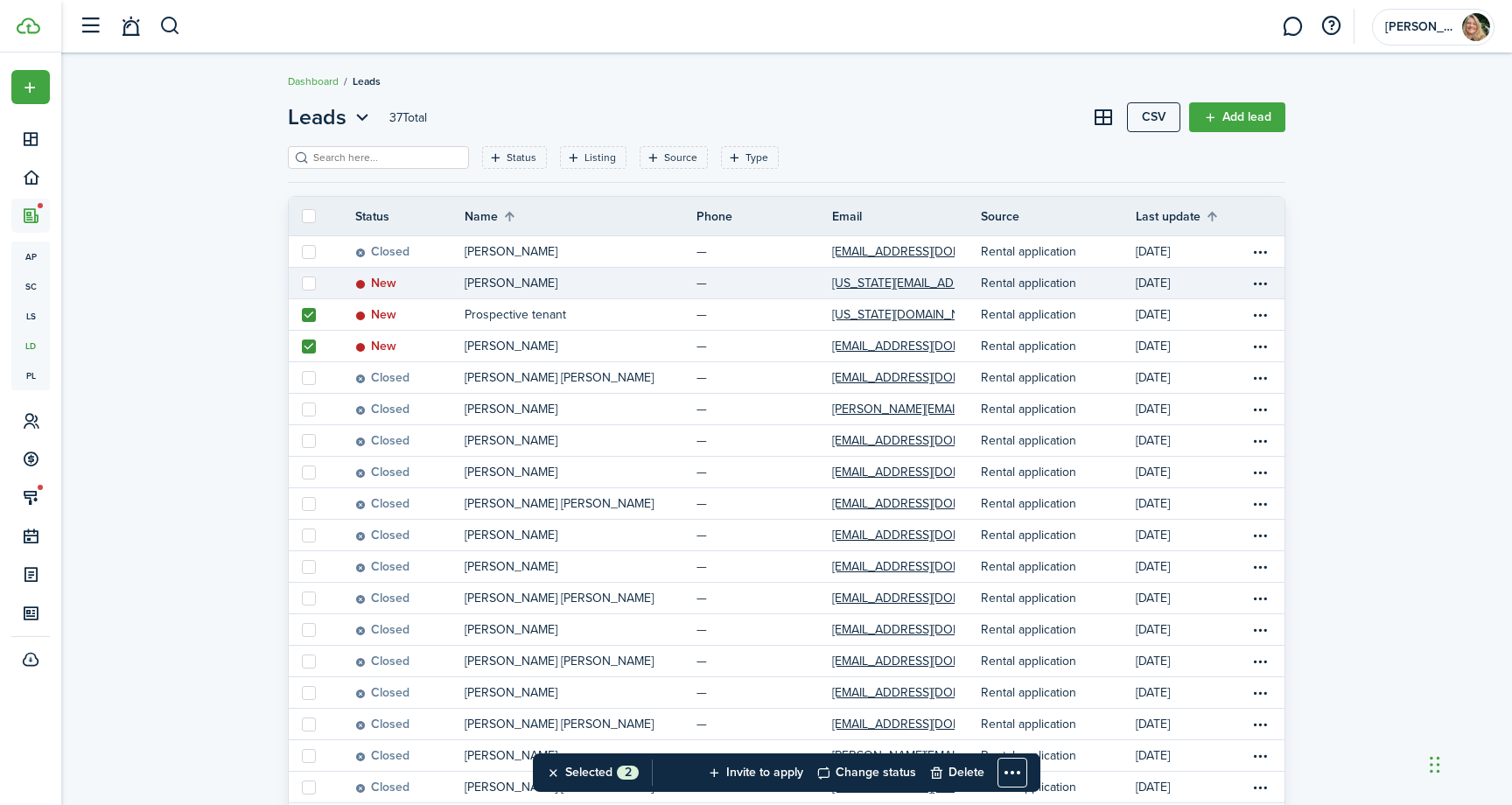
click at [307, 277] on label at bounding box center [309, 283] width 14 height 14
click at [302, 282] on input "checkbox" at bounding box center [301, 282] width 1 height 1
checkbox input "true"
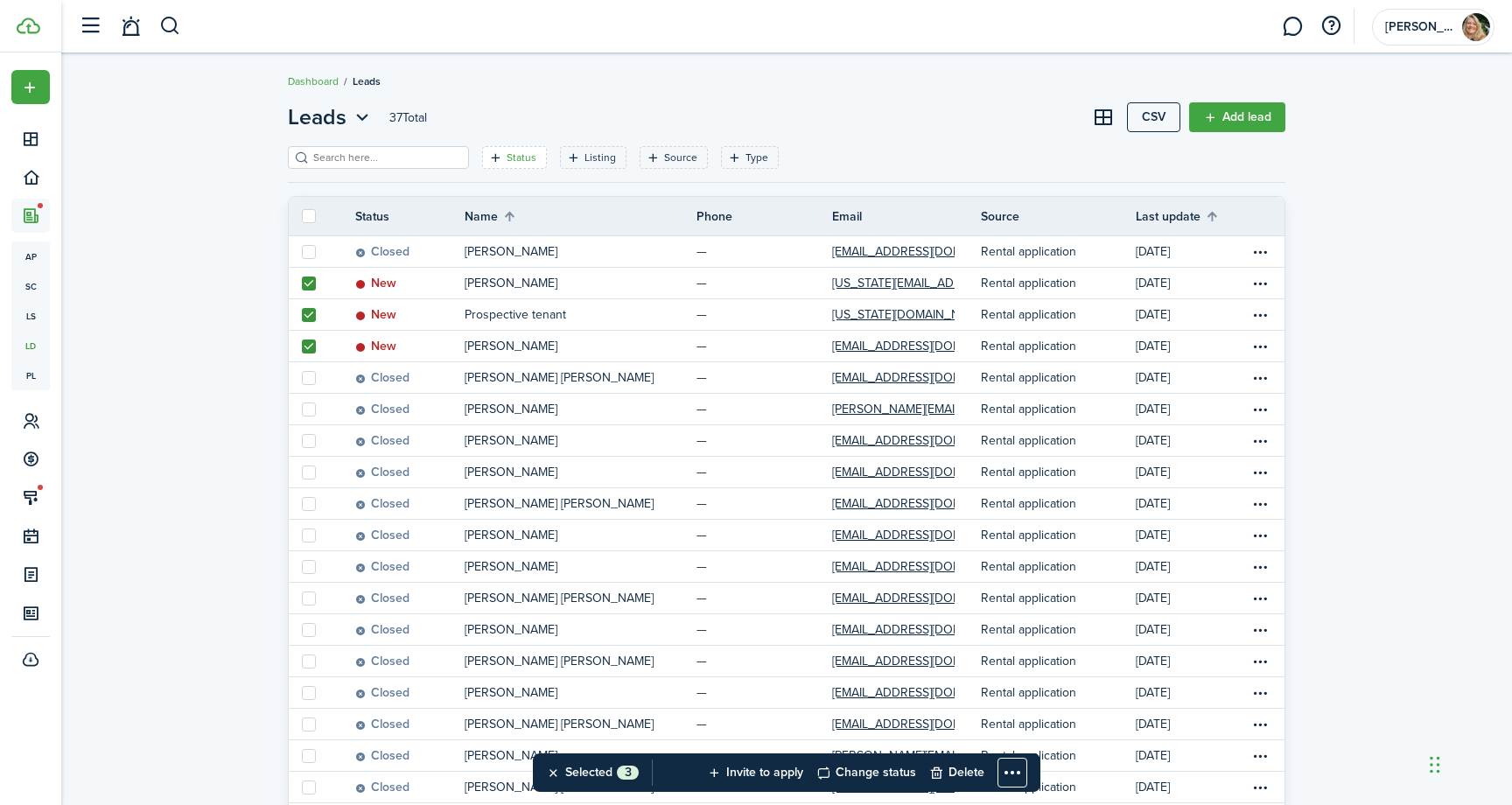
click at [507, 156] on filter-tag-label "Status" at bounding box center [522, 158] width 30 height 16
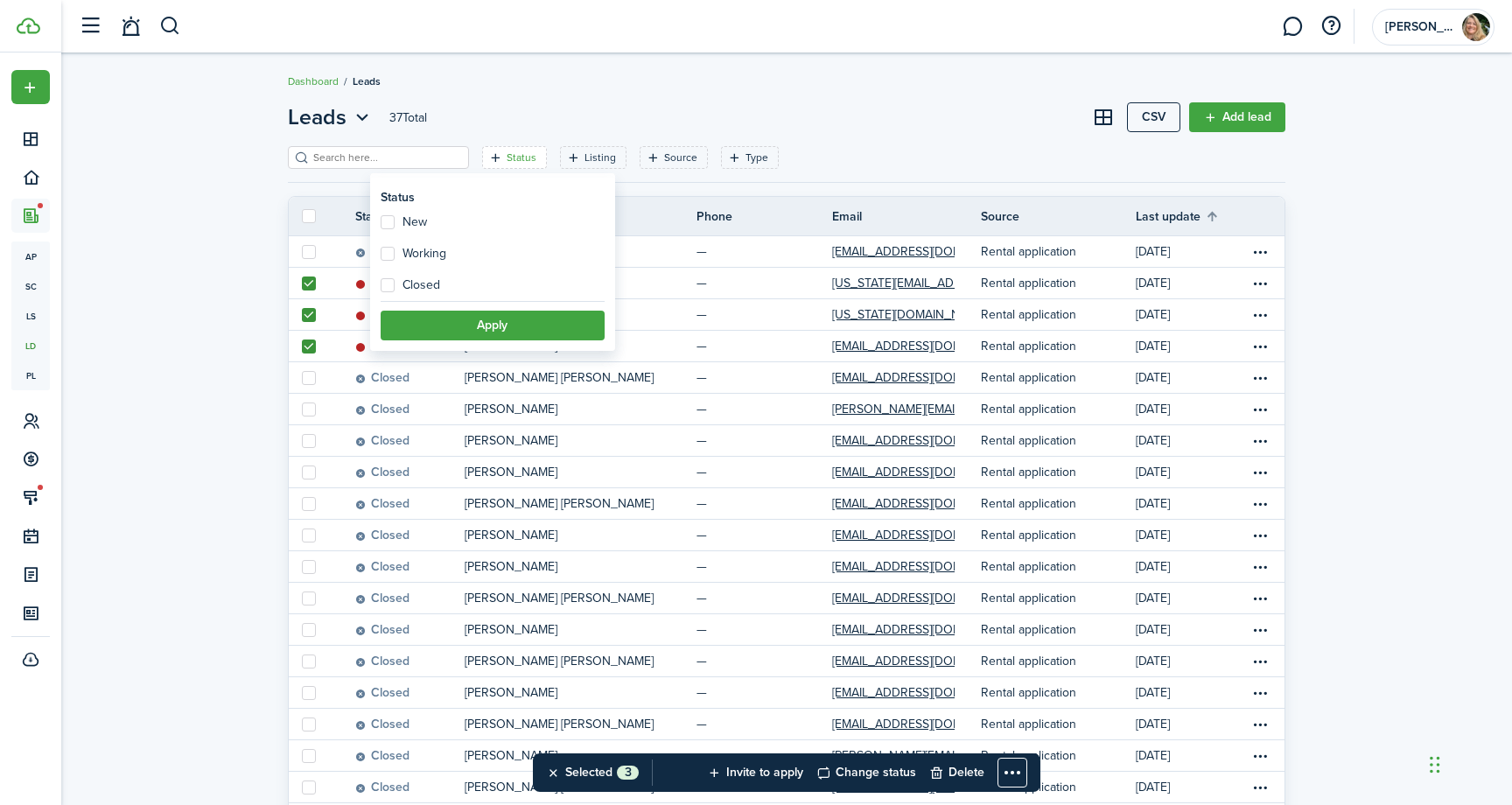
click at [387, 280] on label "Closed" at bounding box center [410, 285] width 60 height 14
checkbox input "true"
click at [398, 324] on button "Apply" at bounding box center [493, 325] width 224 height 30
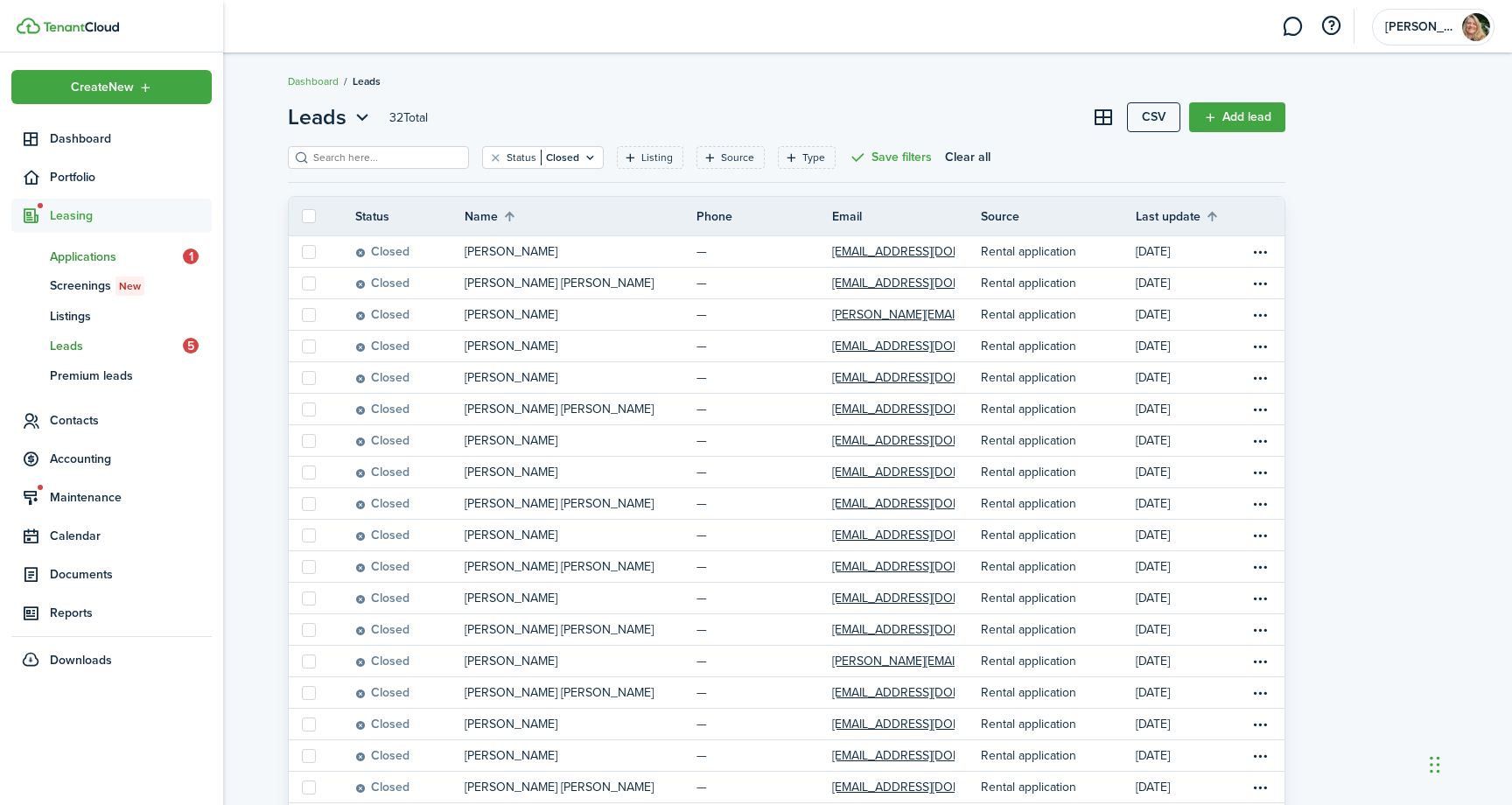
click at [71, 255] on span "Applications" at bounding box center [117, 256] width 133 height 18
